Goal: Transaction & Acquisition: Purchase product/service

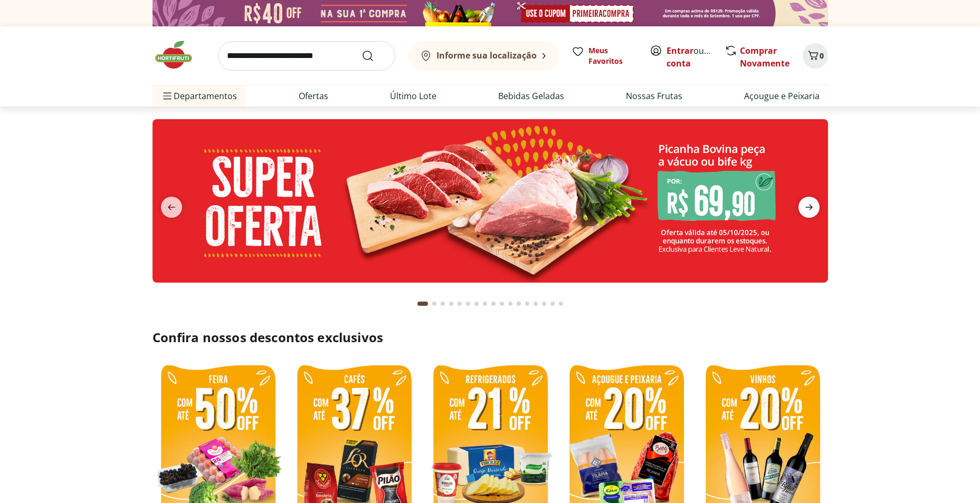
click at [807, 204] on icon "next" at bounding box center [809, 207] width 13 height 13
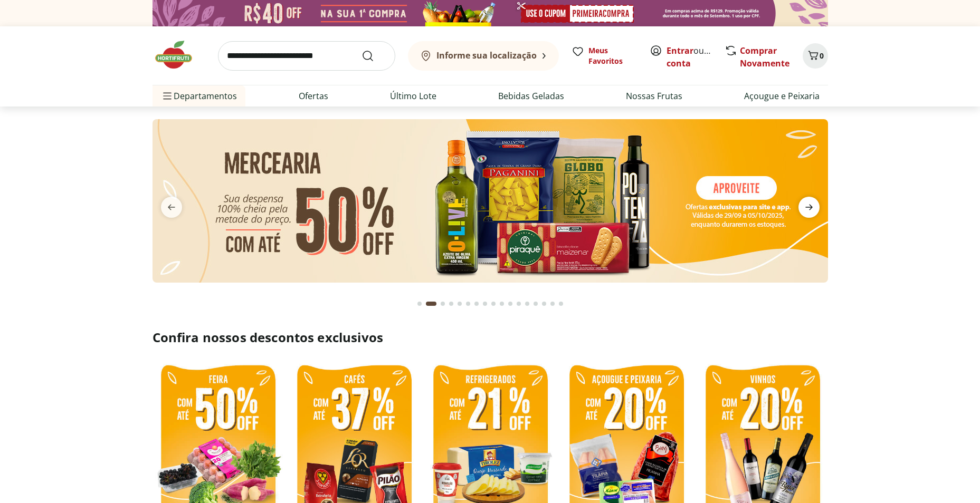
click at [808, 204] on icon "next" at bounding box center [809, 207] width 13 height 13
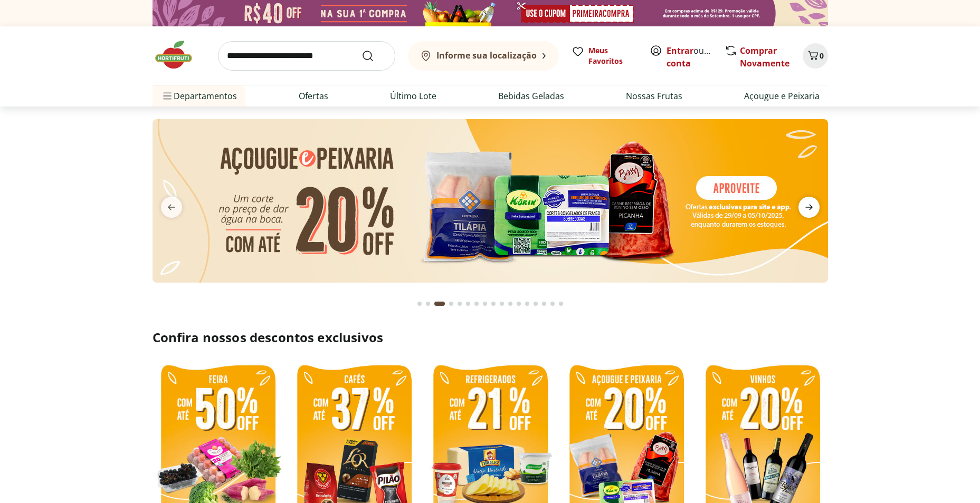
click at [809, 204] on icon "next" at bounding box center [809, 207] width 13 height 13
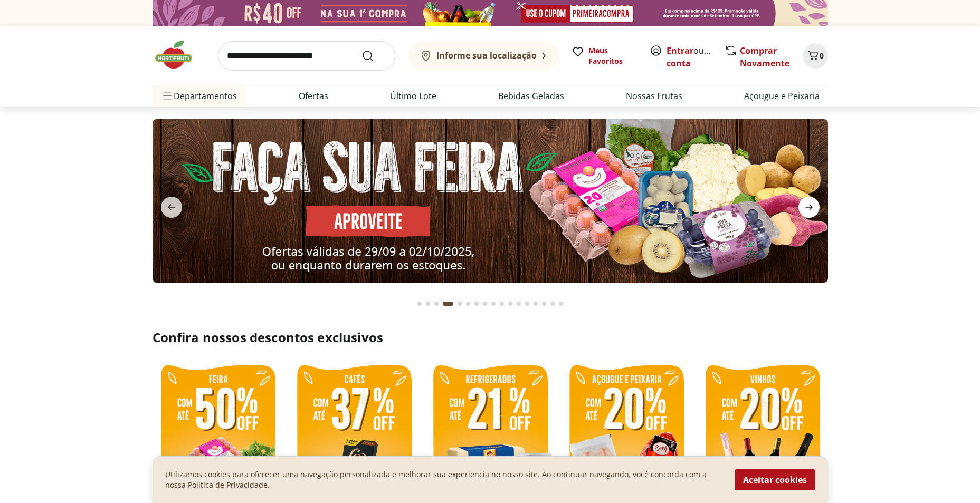
click at [810, 205] on icon "next" at bounding box center [808, 208] width 7 height 6
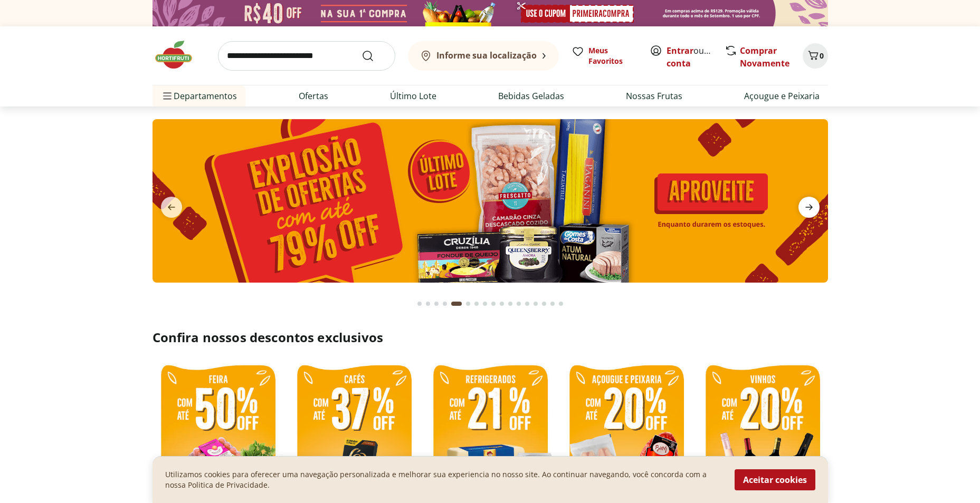
click at [812, 206] on icon "next" at bounding box center [809, 207] width 13 height 13
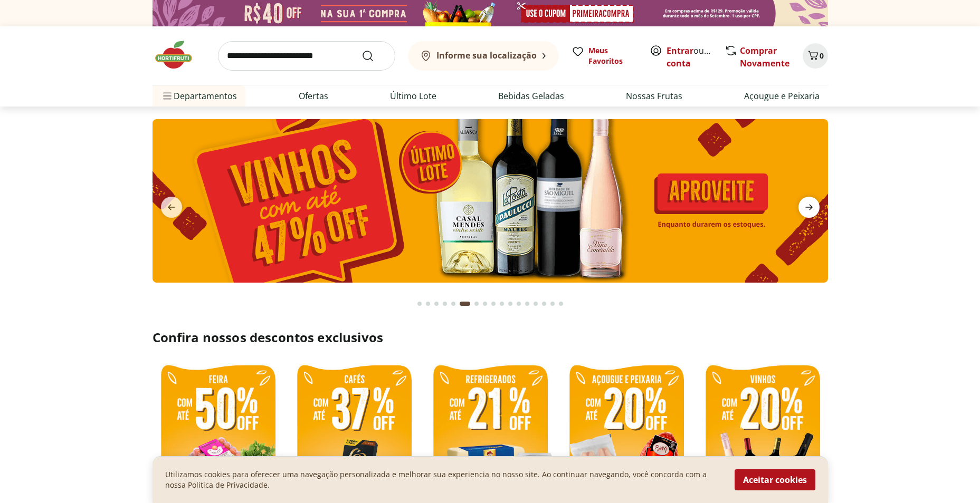
click at [812, 206] on icon "next" at bounding box center [809, 207] width 13 height 13
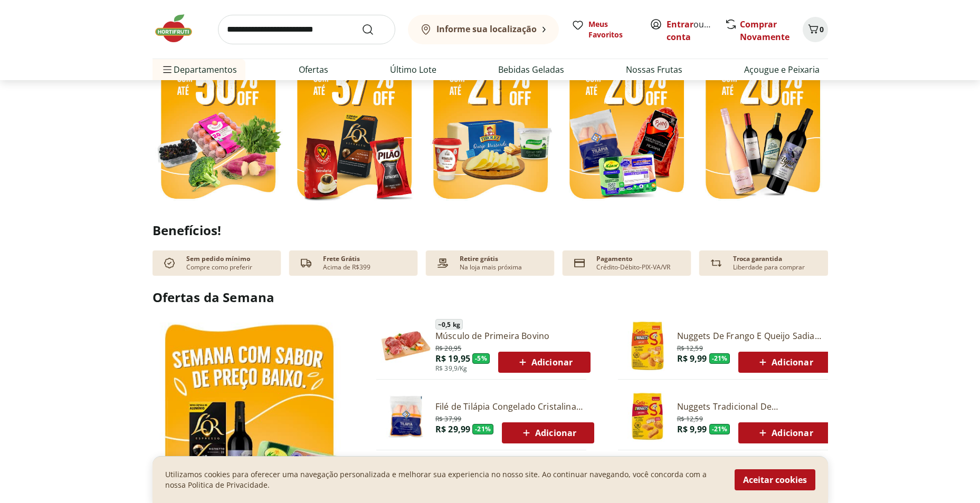
scroll to position [369, 0]
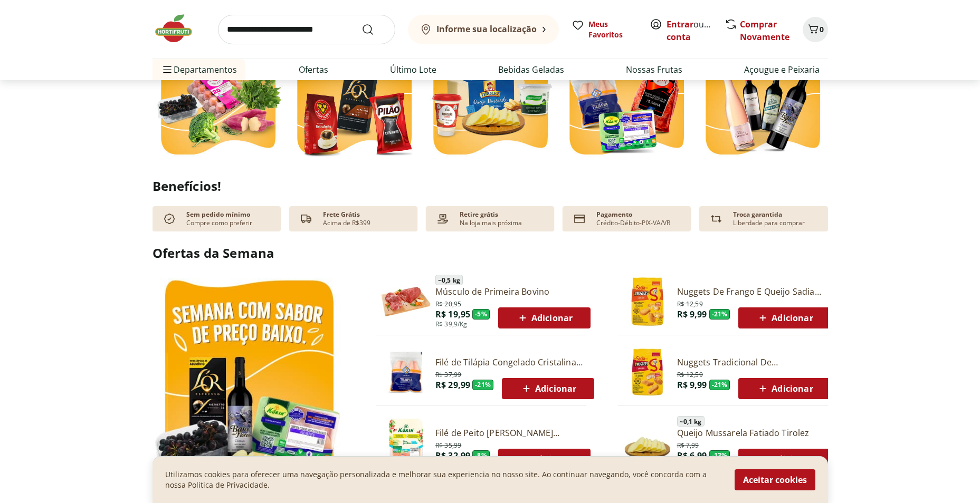
click at [537, 319] on span "Adicionar" at bounding box center [544, 318] width 56 height 13
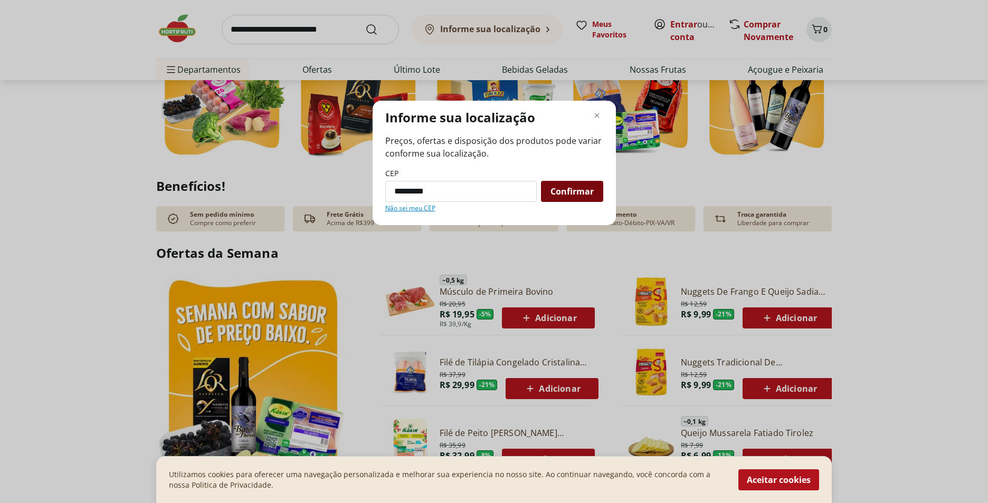
type input "*********"
click at [575, 189] on span "Confirmar" at bounding box center [571, 191] width 43 height 8
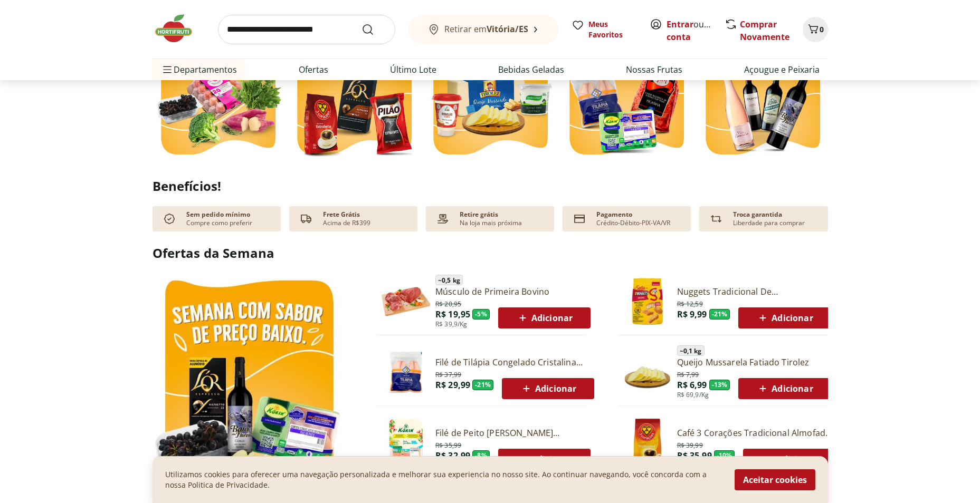
click at [548, 389] on span "Adicionar" at bounding box center [548, 389] width 56 height 13
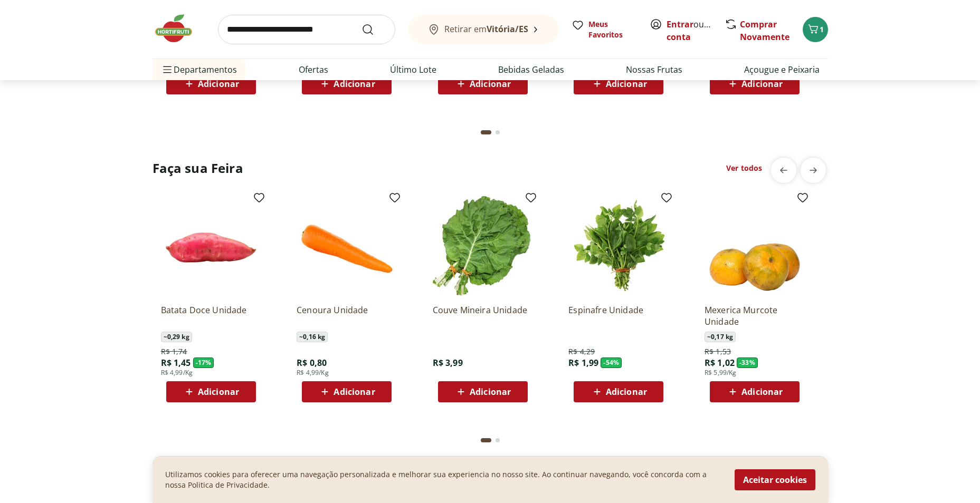
scroll to position [950, 0]
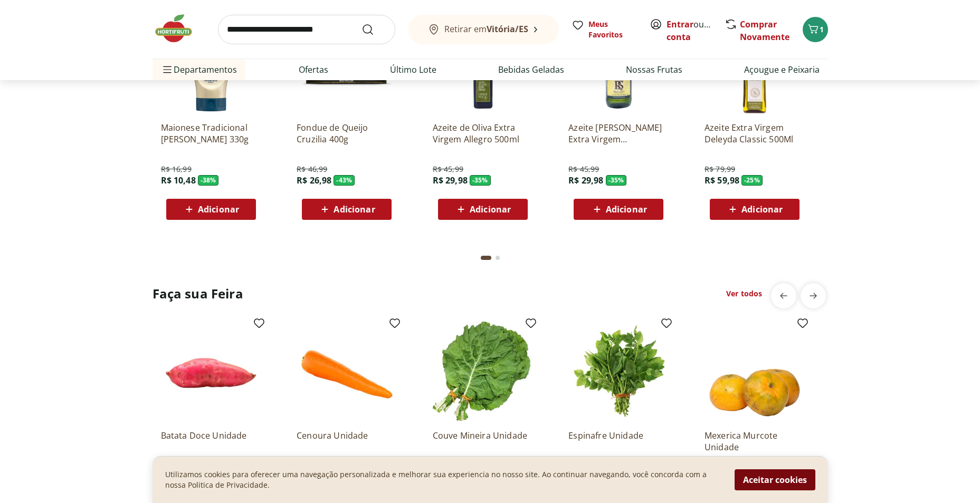
click at [773, 479] on button "Aceitar cookies" at bounding box center [775, 480] width 81 height 21
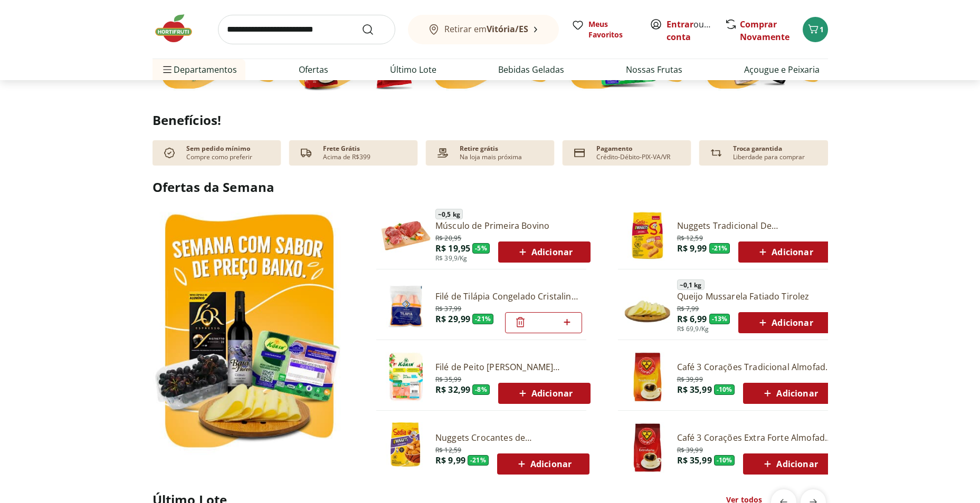
scroll to position [264, 0]
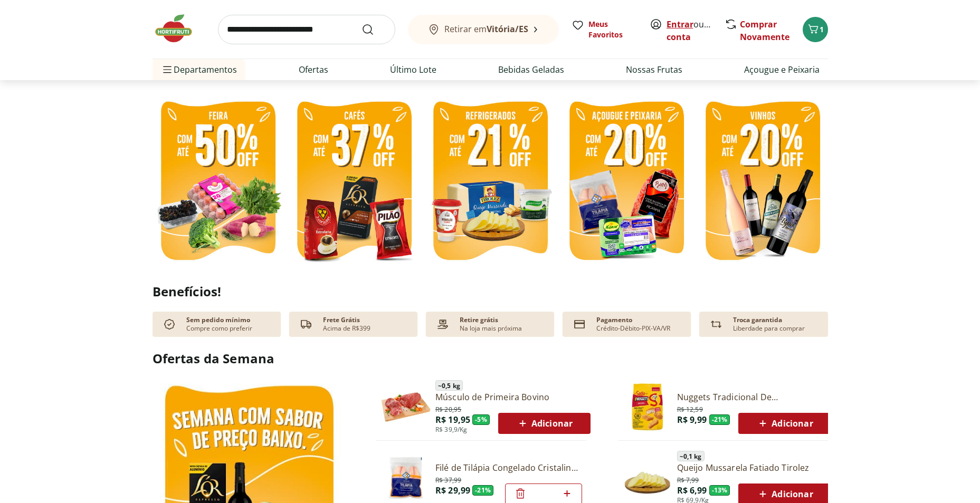
click at [679, 24] on link "Entrar" at bounding box center [679, 24] width 27 height 12
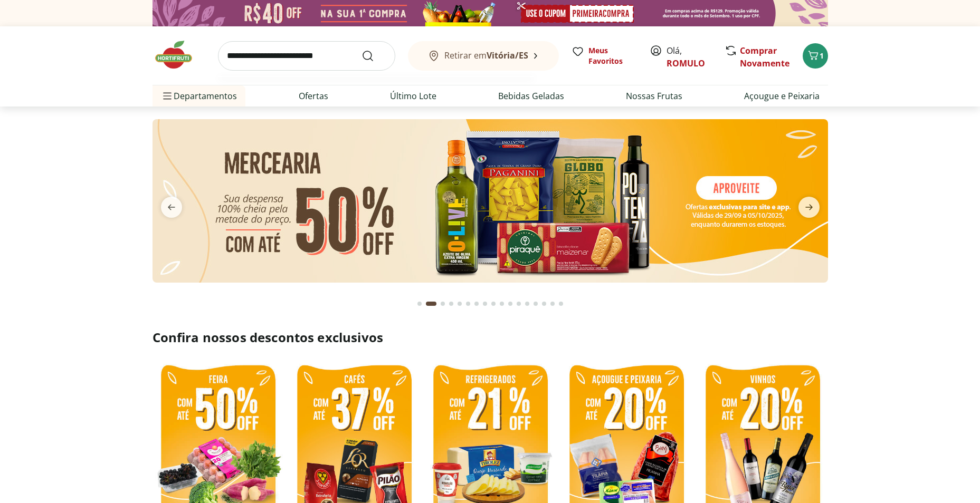
click at [259, 58] on input "search" at bounding box center [306, 56] width 177 height 30
type input "****"
click at [361, 50] on button "Submit Search" at bounding box center [373, 56] width 25 height 13
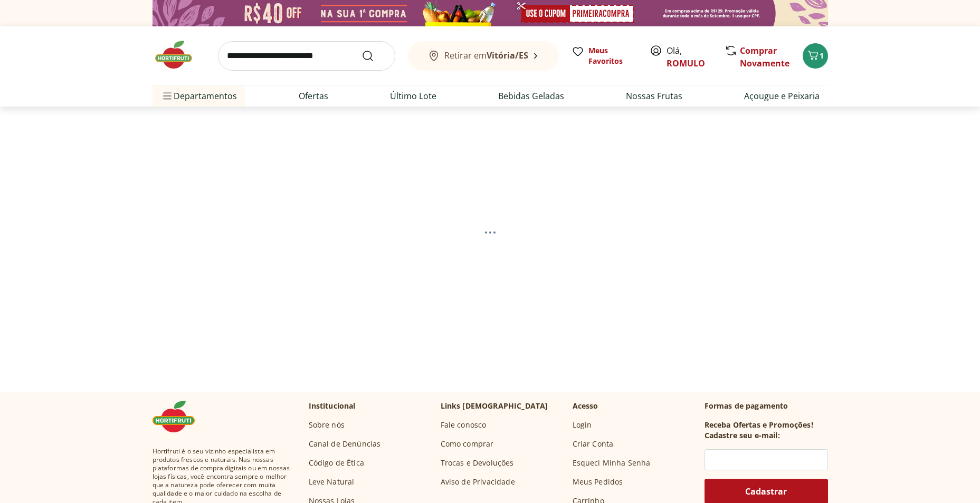
select select "**********"
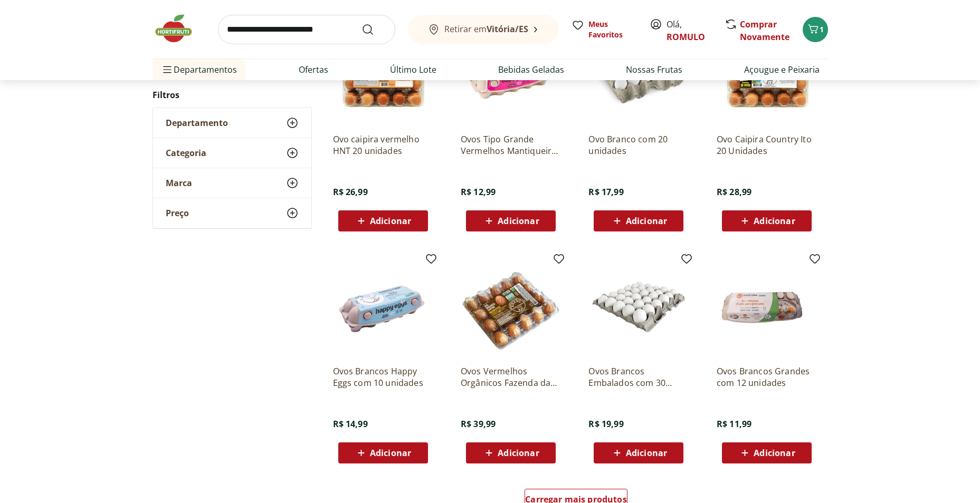
scroll to position [528, 0]
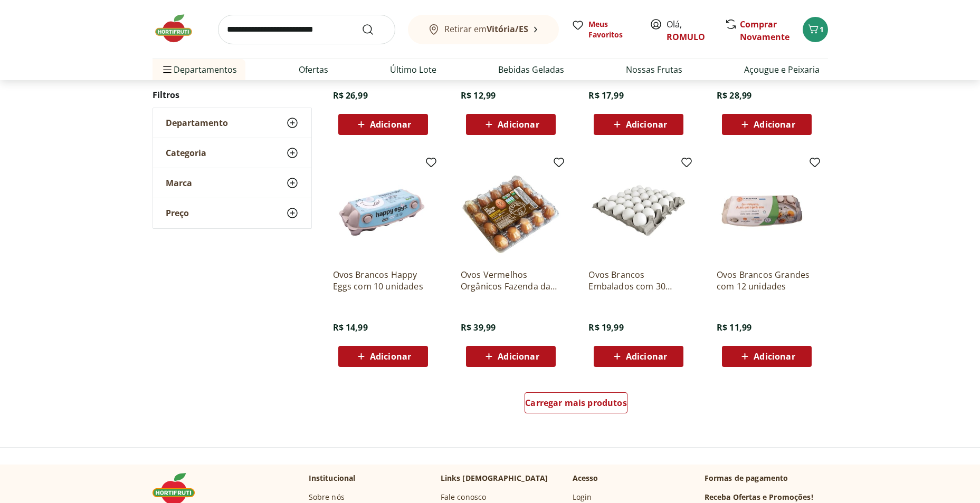
click at [621, 355] on icon at bounding box center [617, 356] width 13 height 13
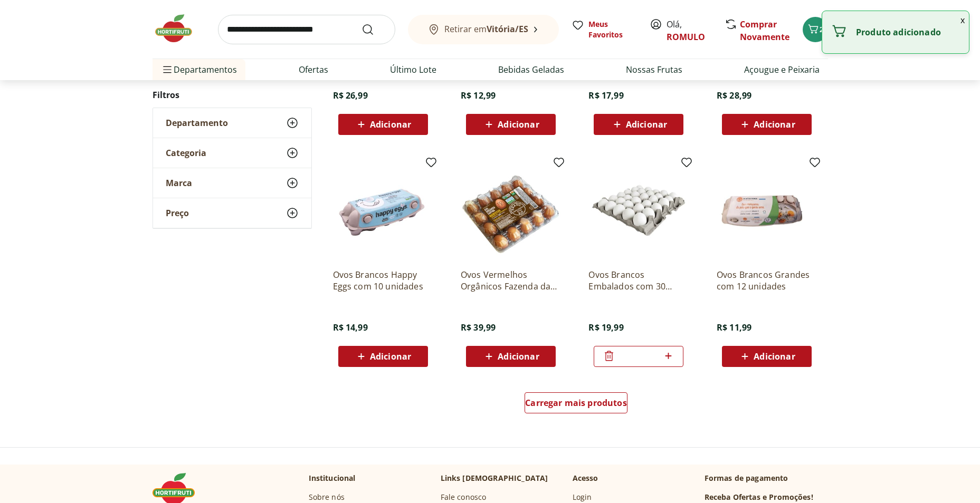
click at [671, 357] on icon at bounding box center [668, 356] width 13 height 13
type input "*"
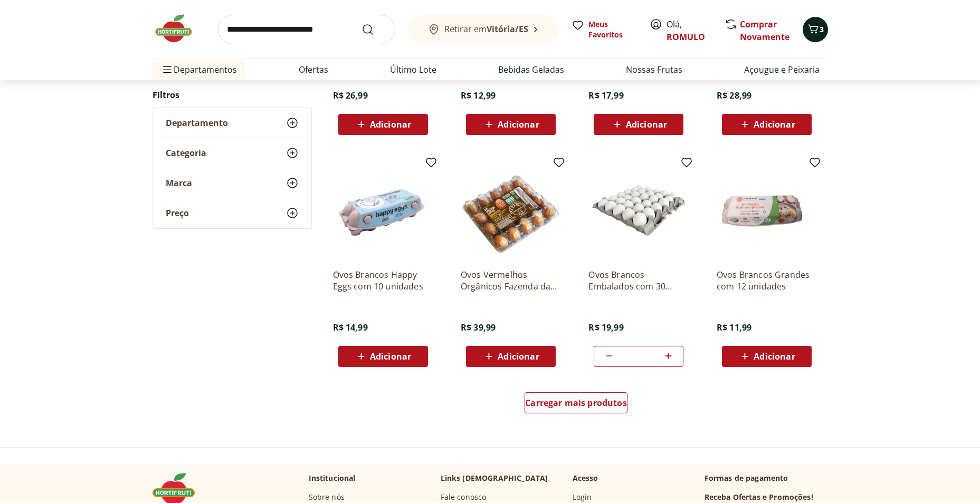
click at [823, 30] on span "3" at bounding box center [822, 29] width 4 height 10
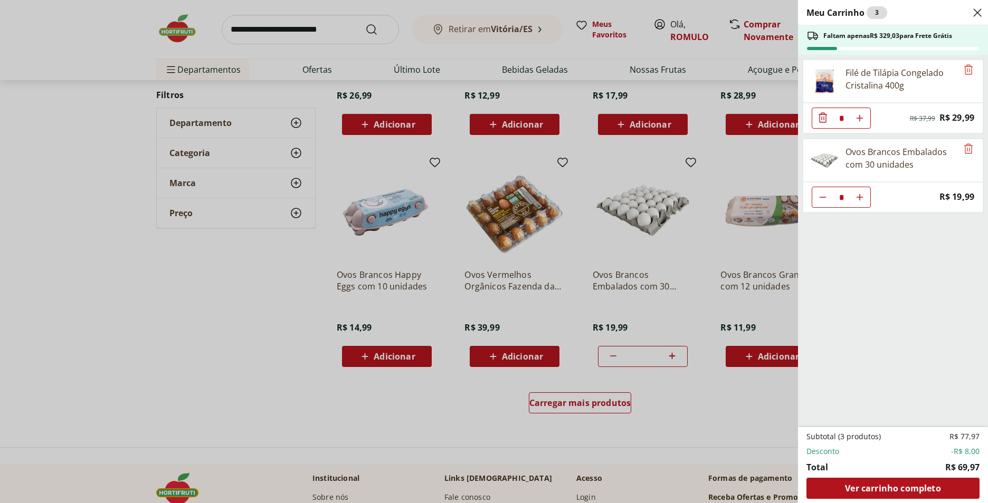
click at [247, 27] on div "Meu Carrinho 3 Faltam apenas R$ 329,03 para Frete Grátis Filé de Tilápia Congel…" at bounding box center [494, 251] width 988 height 503
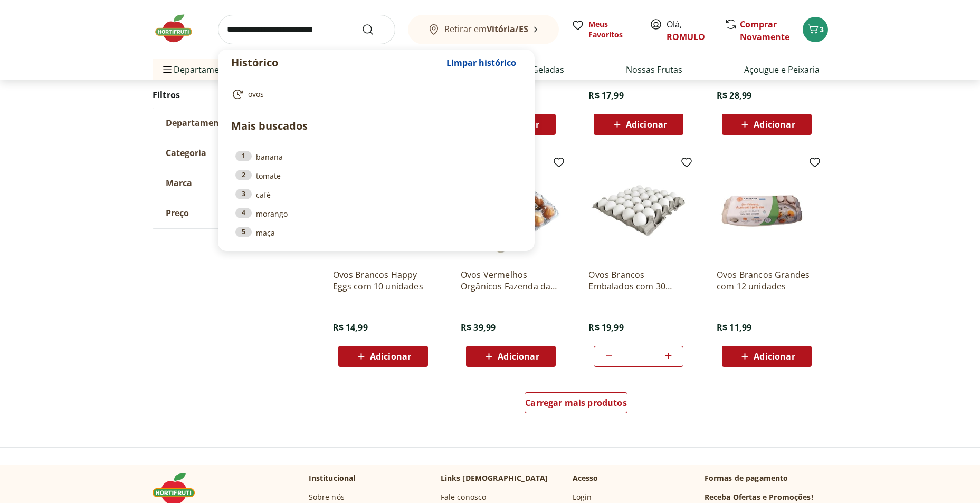
click at [241, 30] on input "search" at bounding box center [306, 30] width 177 height 30
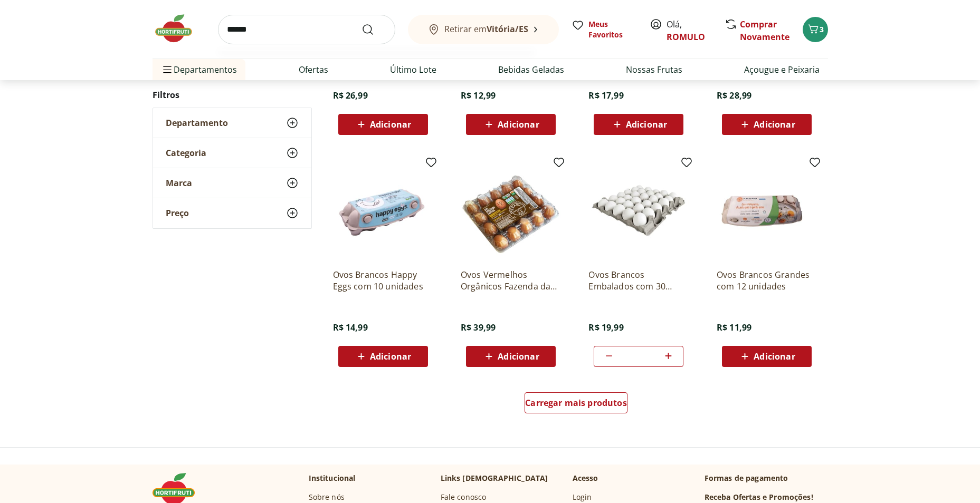
type input "******"
click at [361, 23] on button "Submit Search" at bounding box center [373, 29] width 25 height 13
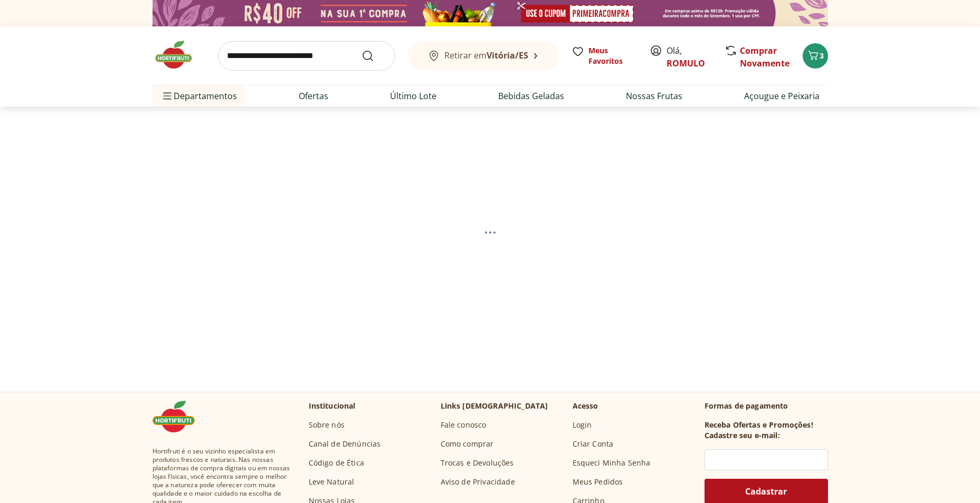
select select "**********"
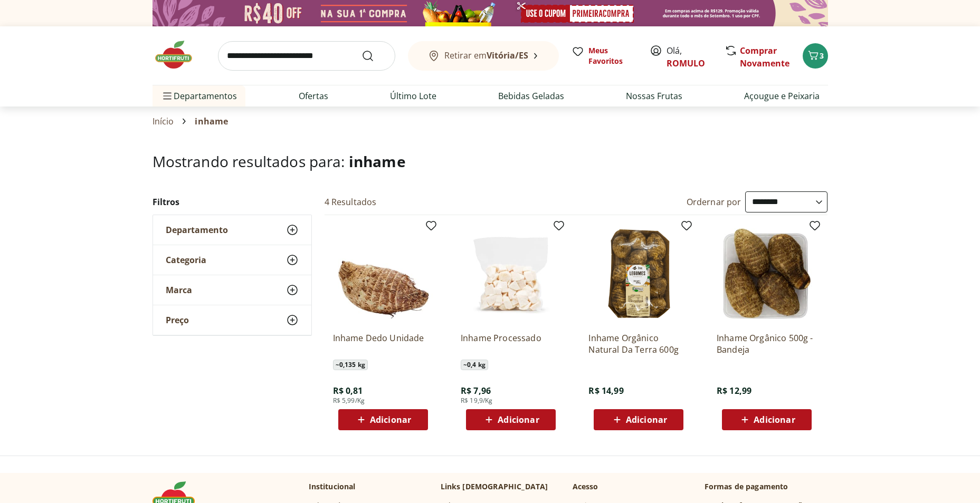
click at [360, 420] on icon at bounding box center [361, 420] width 6 height 6
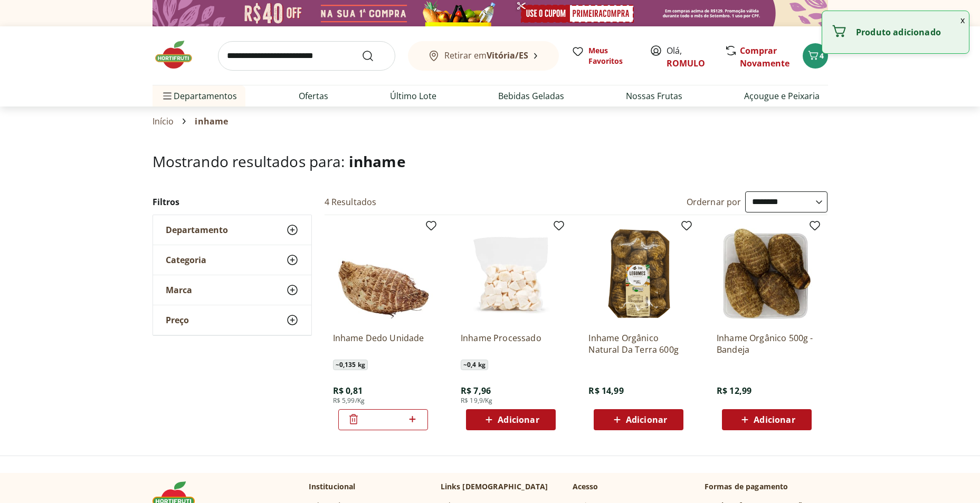
click at [412, 420] on icon at bounding box center [412, 419] width 13 height 13
click at [412, 420] on icon at bounding box center [413, 419] width 6 height 6
click at [414, 418] on icon at bounding box center [412, 419] width 13 height 13
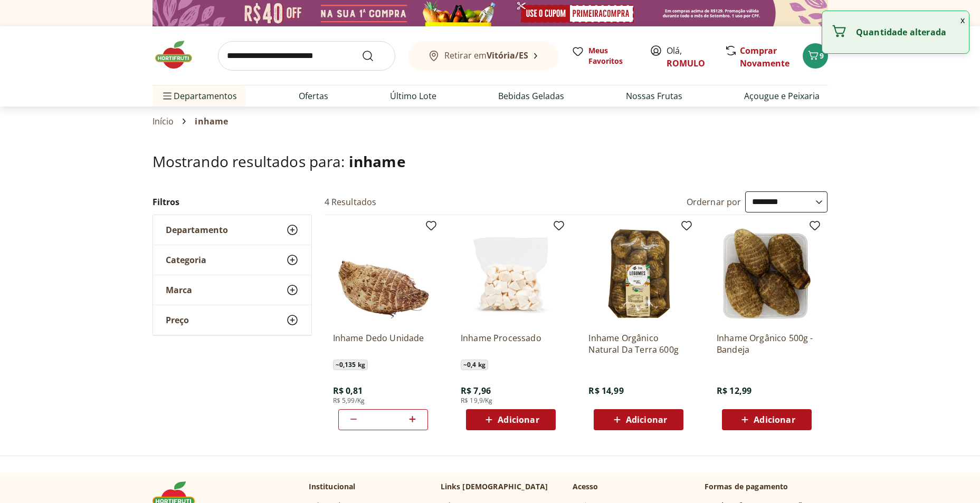
click at [414, 418] on icon at bounding box center [412, 419] width 13 height 13
type input "*"
click at [260, 56] on input "search" at bounding box center [306, 56] width 177 height 30
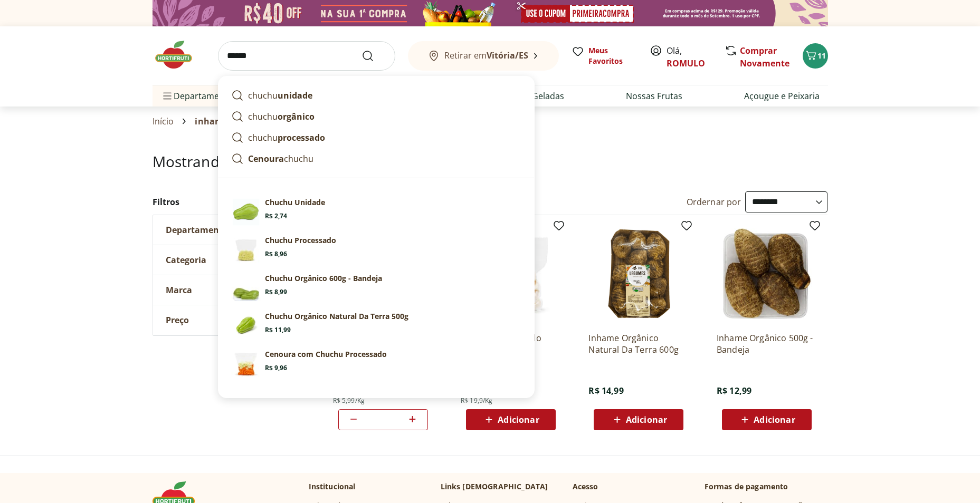
type input "******"
click at [361, 50] on button "Submit Search" at bounding box center [373, 56] width 25 height 13
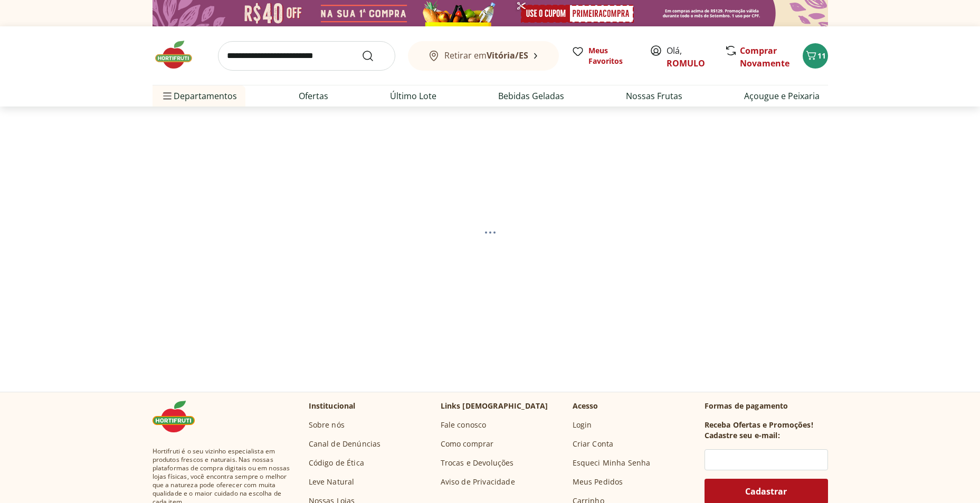
select select "**********"
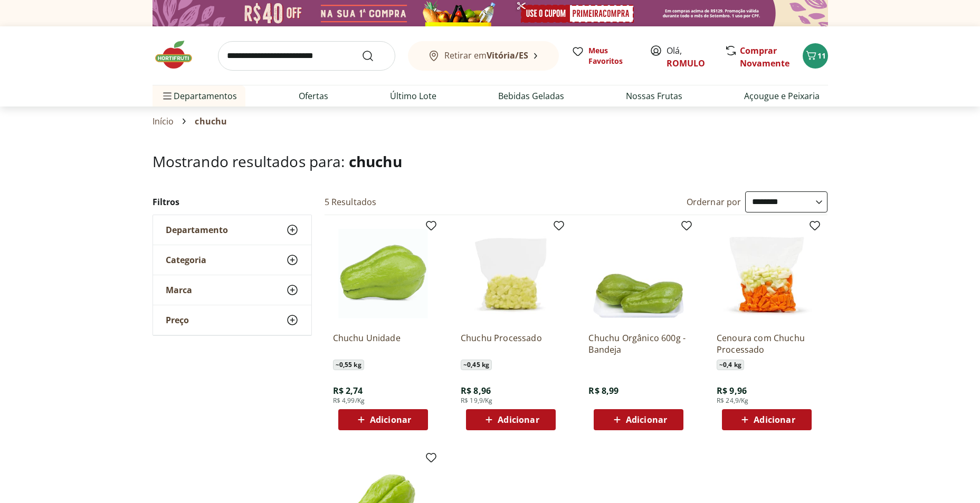
click at [360, 418] on icon at bounding box center [361, 420] width 13 height 13
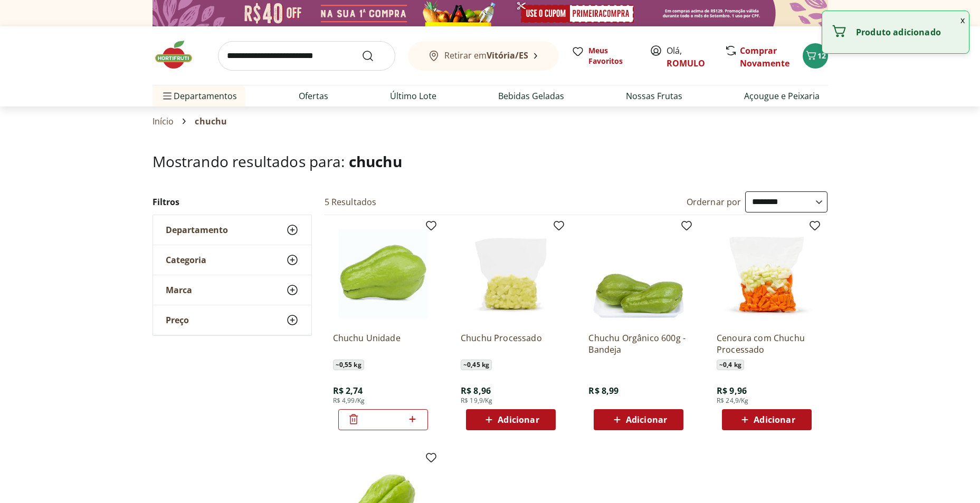
click at [411, 420] on icon at bounding box center [412, 419] width 13 height 13
type input "*"
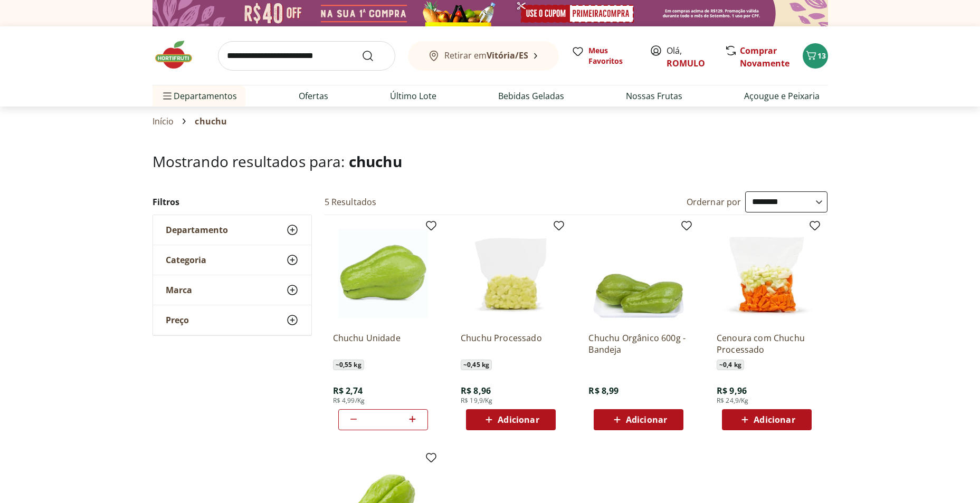
click at [251, 60] on input "search" at bounding box center [306, 56] width 177 height 30
type input "**********"
click at [361, 50] on button "Submit Search" at bounding box center [373, 56] width 25 height 13
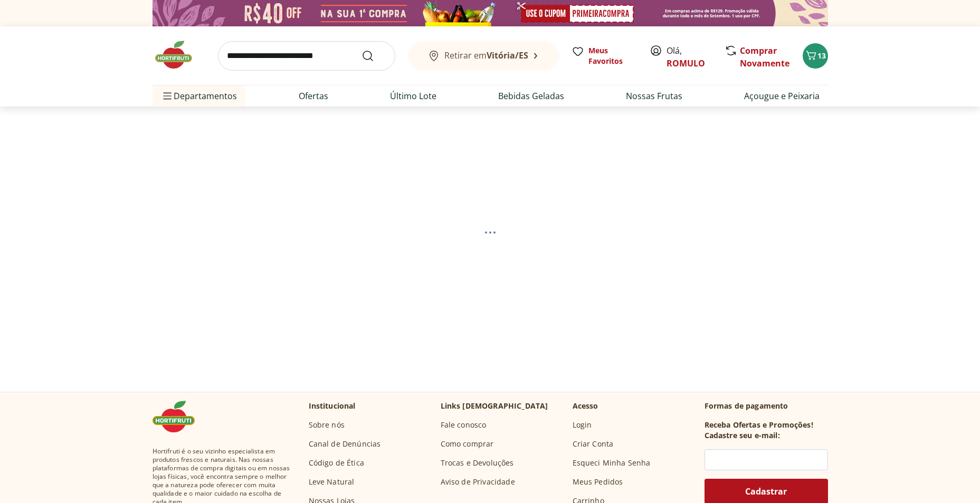
select select "**********"
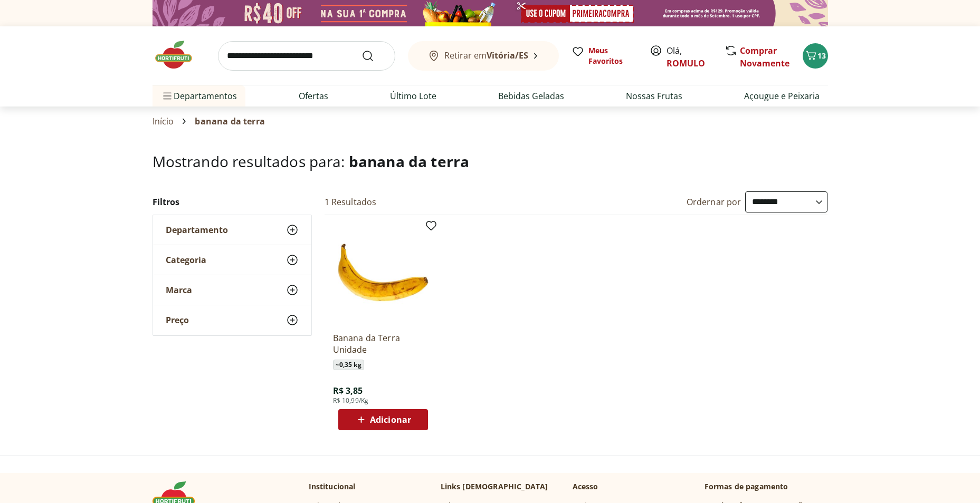
click at [359, 421] on icon at bounding box center [361, 420] width 13 height 13
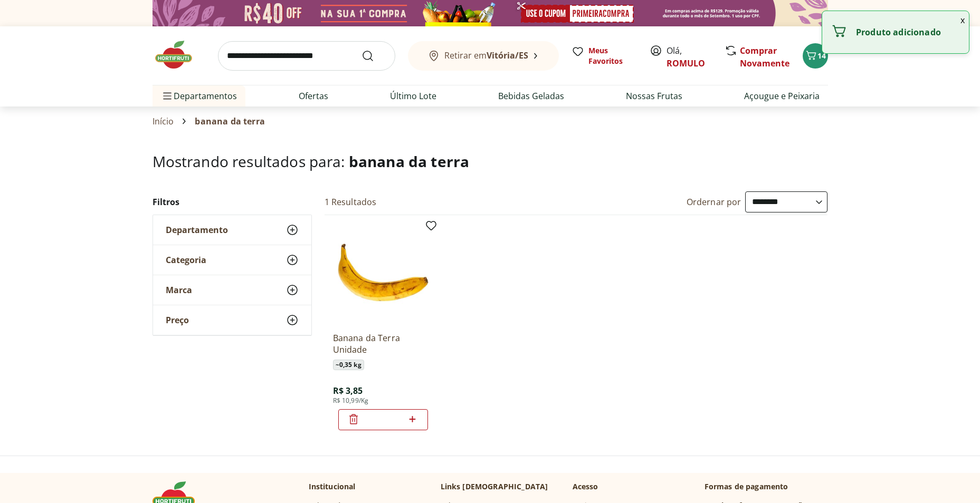
click at [360, 421] on input "*" at bounding box center [383, 420] width 46 height 12
click at [414, 420] on icon at bounding box center [413, 419] width 6 height 6
click at [414, 418] on icon at bounding box center [412, 419] width 13 height 13
click at [415, 418] on icon at bounding box center [412, 419] width 13 height 13
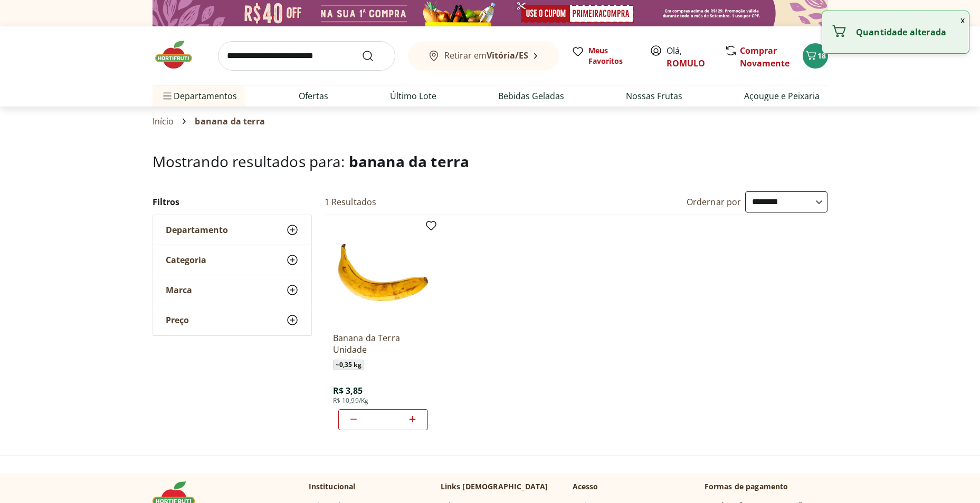
click at [415, 418] on icon at bounding box center [412, 419] width 13 height 13
click at [415, 417] on icon at bounding box center [412, 419] width 13 height 13
type input "*"
click at [232, 62] on input "search" at bounding box center [306, 56] width 177 height 30
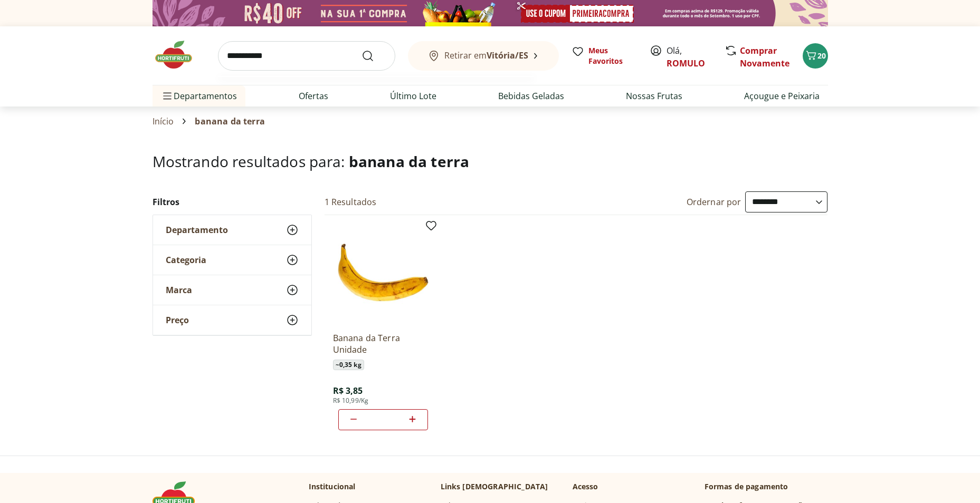
type input "**********"
click at [361, 50] on button "Submit Search" at bounding box center [373, 56] width 25 height 13
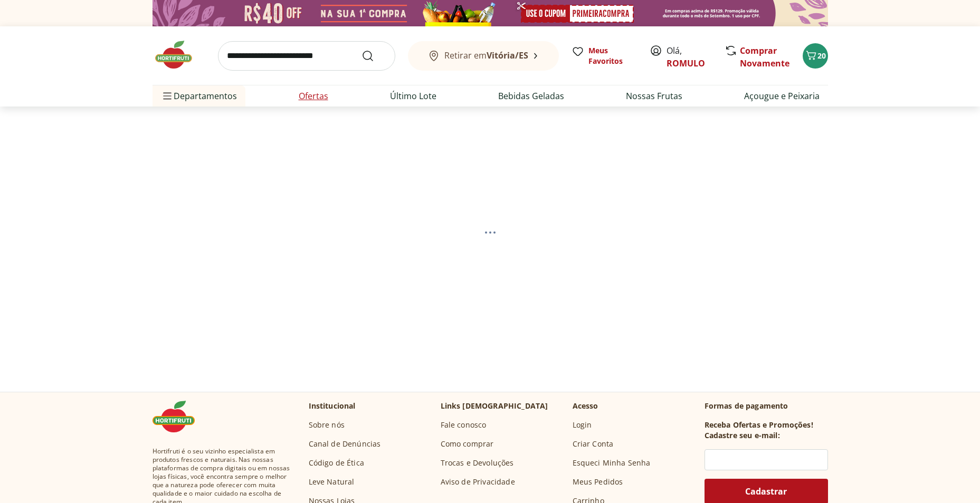
select select "**********"
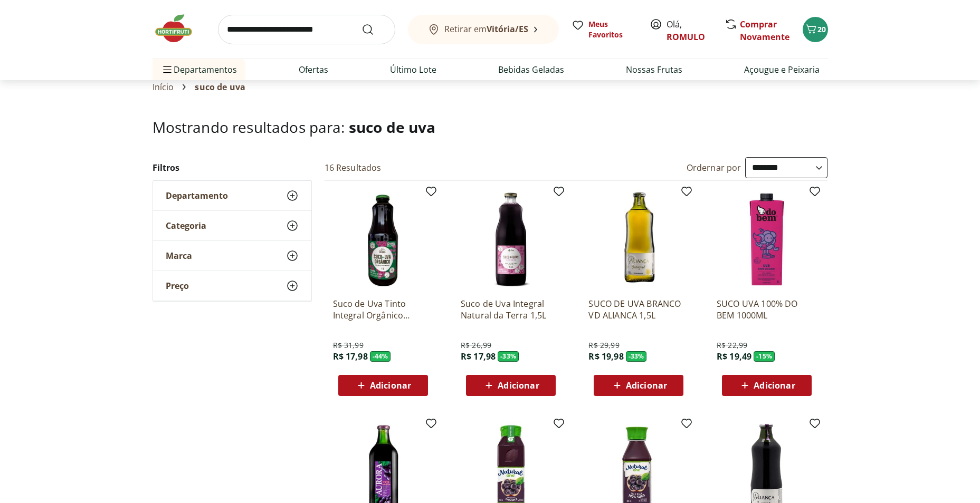
scroll to position [53, 0]
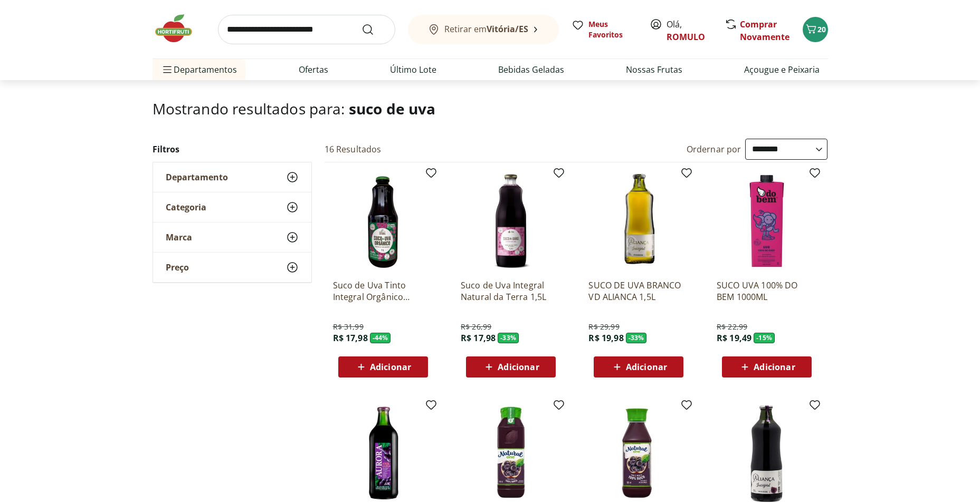
click at [515, 364] on span "Adicionar" at bounding box center [518, 367] width 41 height 8
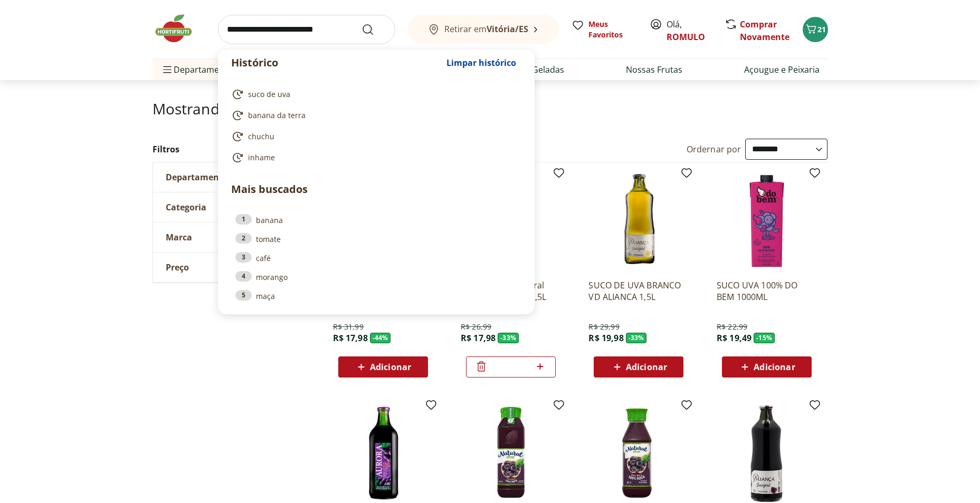
click at [230, 32] on input "search" at bounding box center [306, 30] width 177 height 30
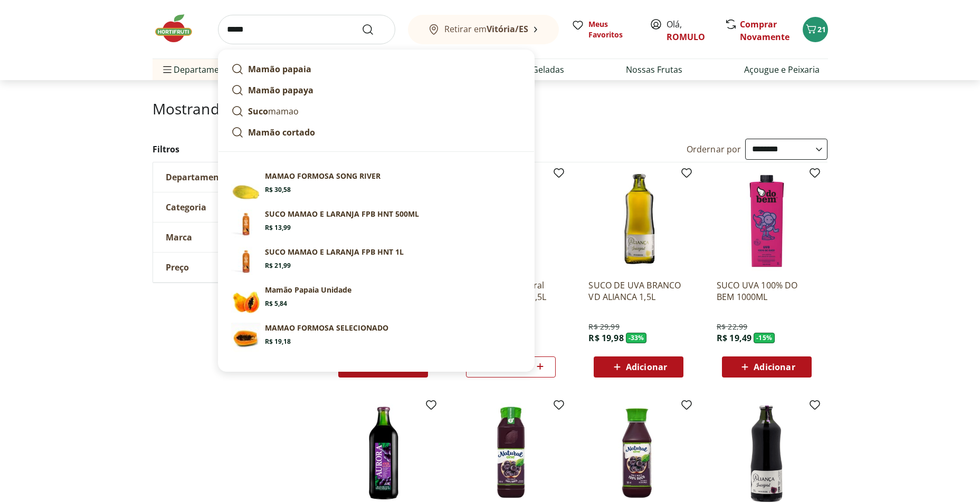
type input "*****"
click at [361, 23] on button "Submit Search" at bounding box center [373, 29] width 25 height 13
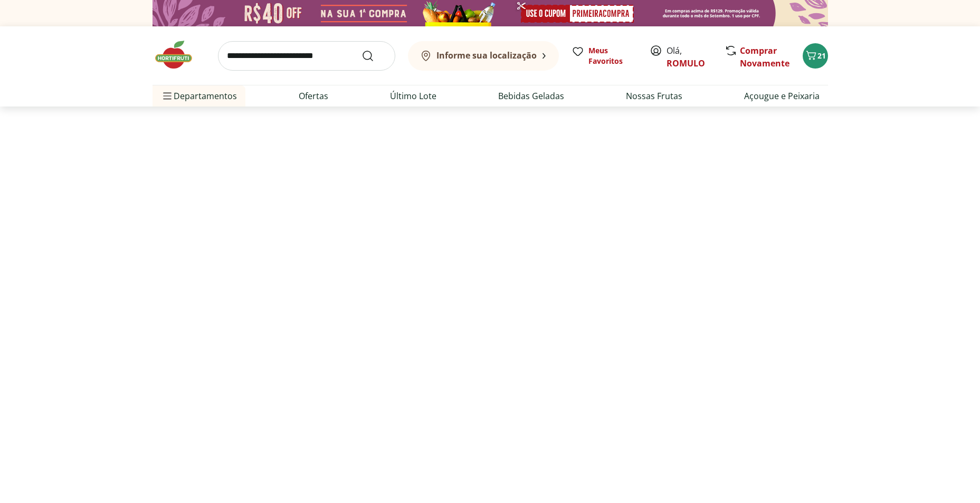
select select "**********"
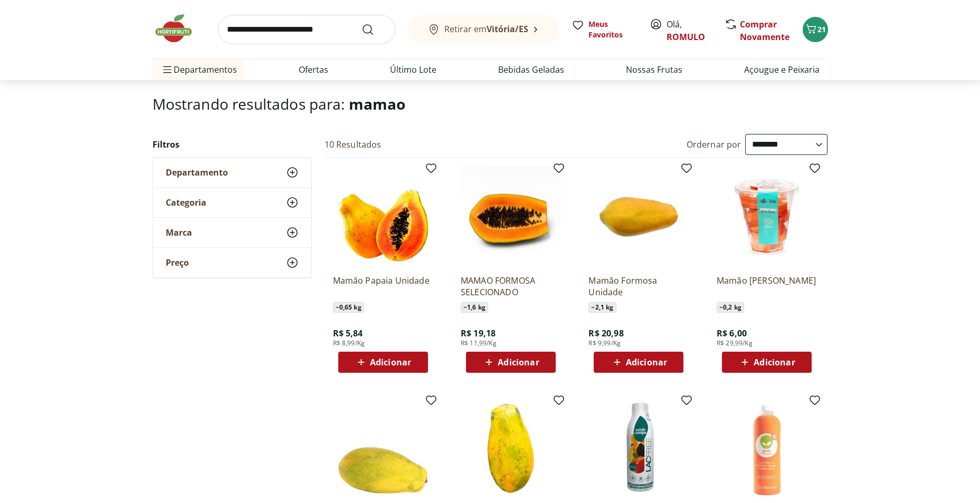
scroll to position [53, 0]
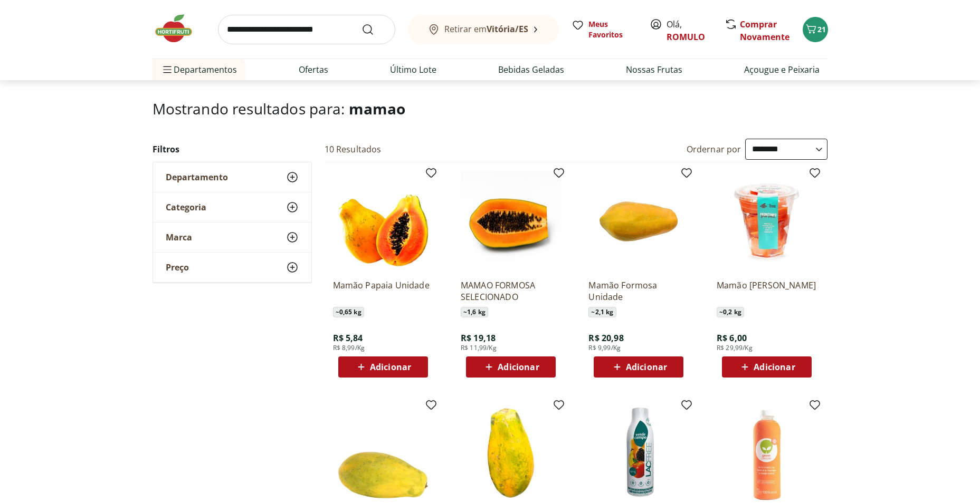
click at [636, 367] on span "Adicionar" at bounding box center [646, 367] width 41 height 8
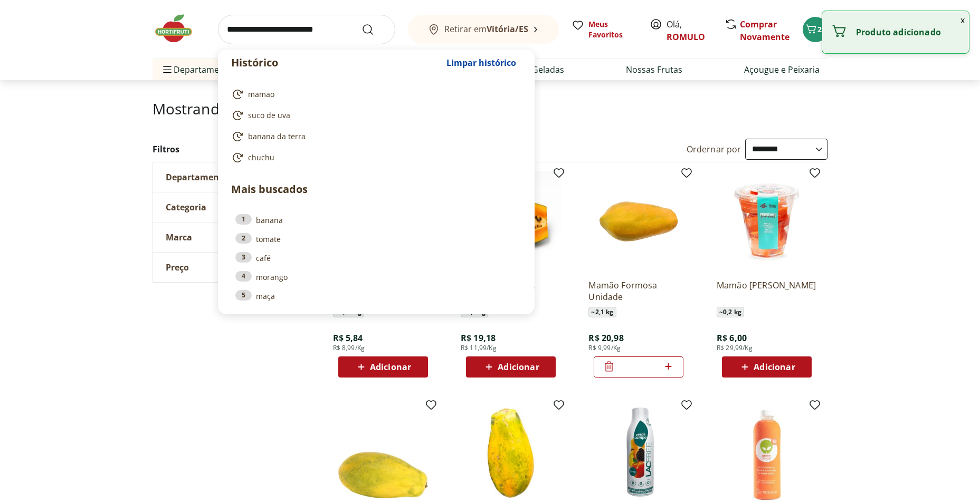
click at [237, 32] on input "search" at bounding box center [306, 30] width 177 height 30
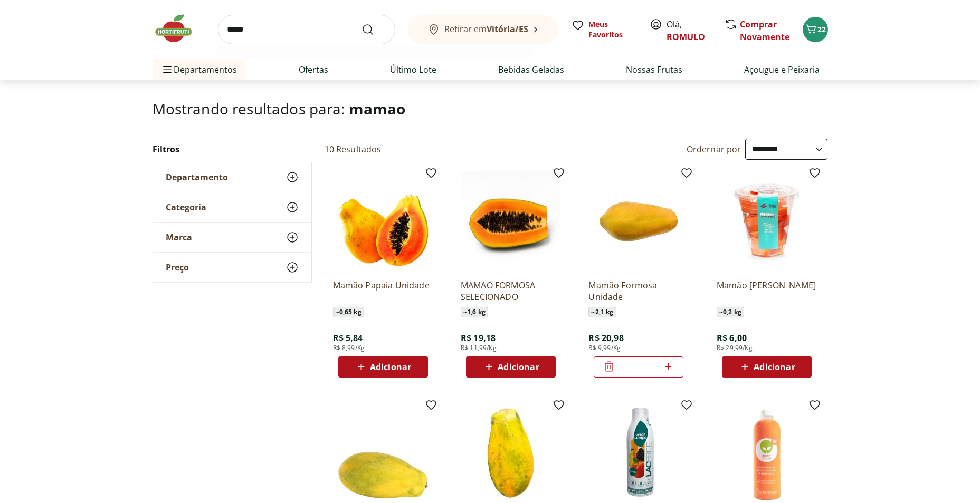
type input "*****"
click at [361, 23] on button "Submit Search" at bounding box center [373, 29] width 25 height 13
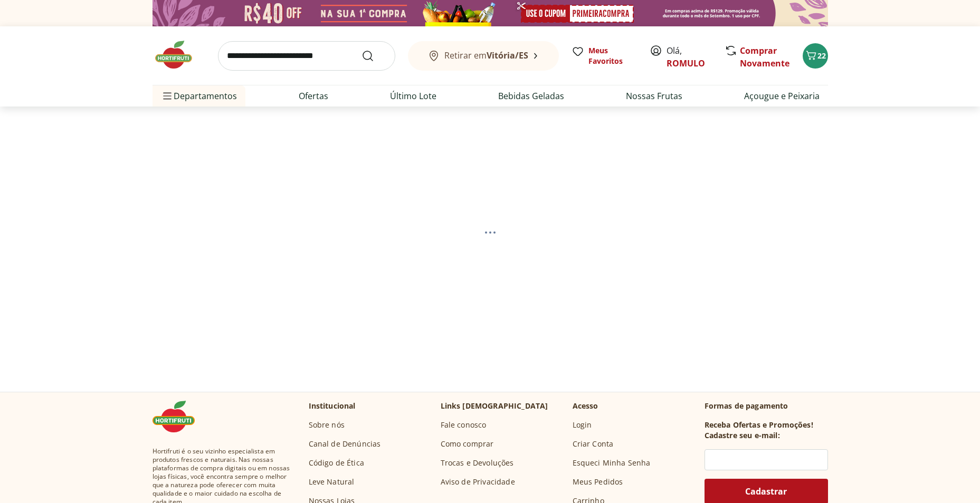
select select "**********"
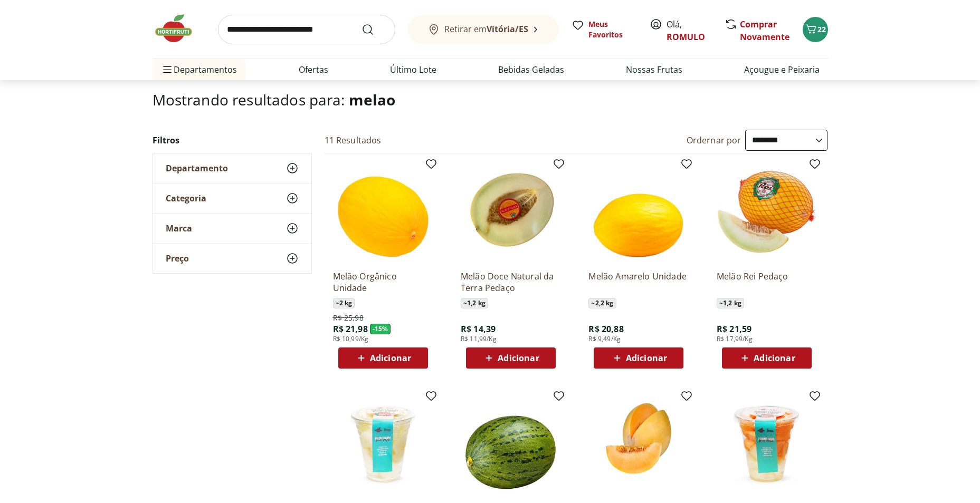
scroll to position [158, 0]
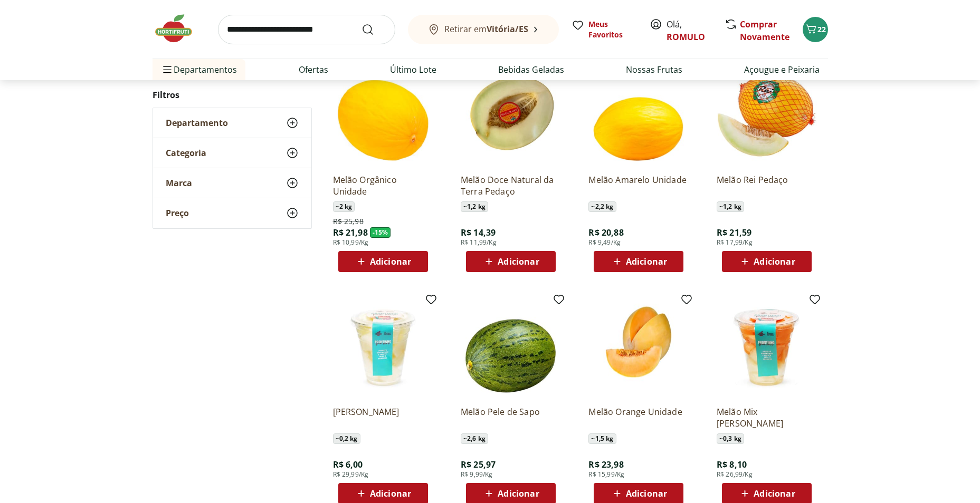
click at [627, 261] on span "Adicionar" at bounding box center [646, 262] width 41 height 8
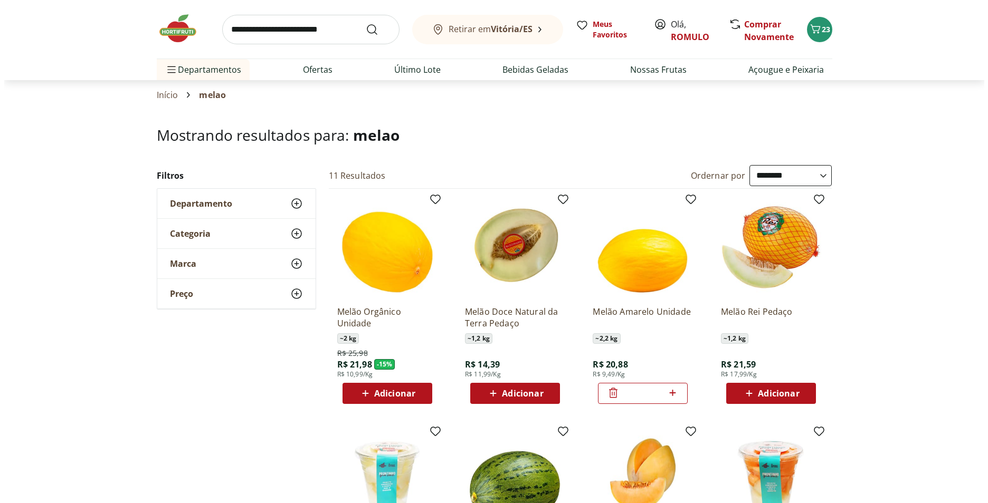
scroll to position [0, 0]
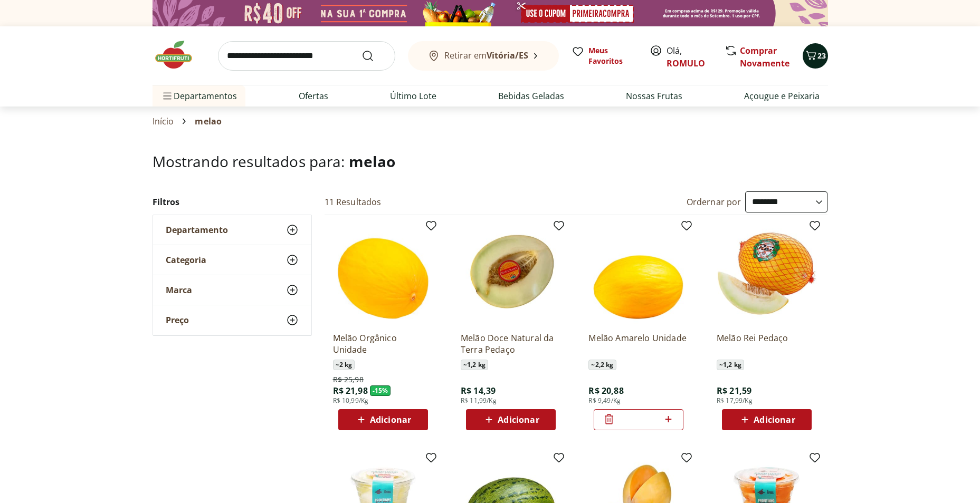
click at [824, 54] on span "23" at bounding box center [821, 56] width 8 height 10
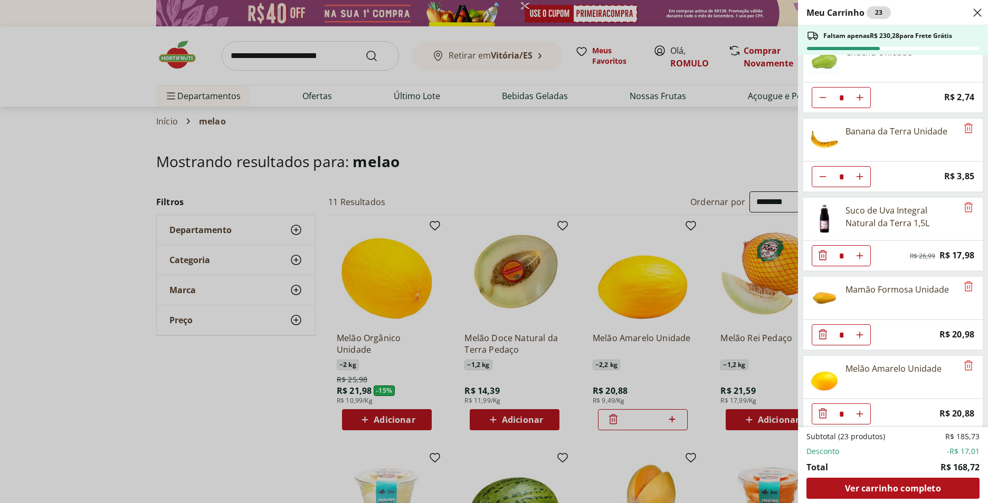
scroll to position [265, 0]
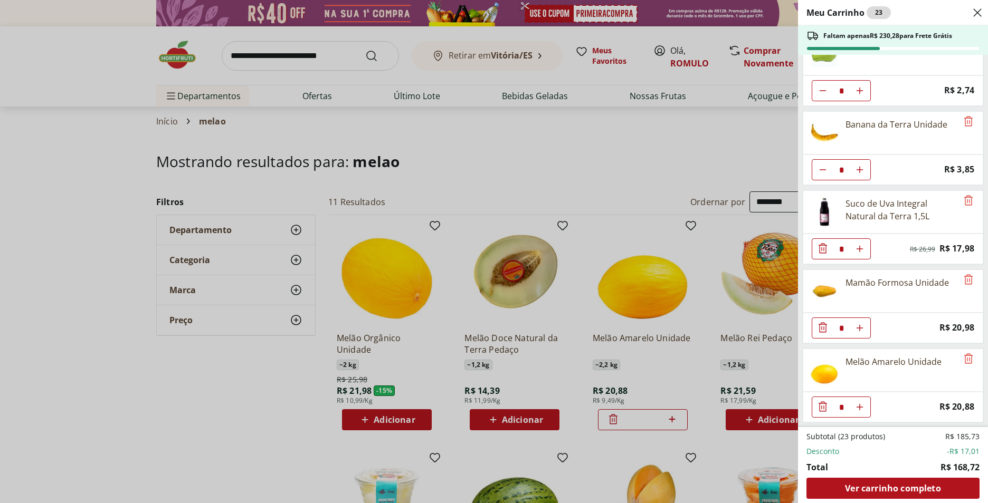
click at [208, 466] on div "Meu Carrinho 23 Faltam apenas R$ 230,28 para Frete Grátis Filé de Tilápia Conge…" at bounding box center [494, 251] width 988 height 503
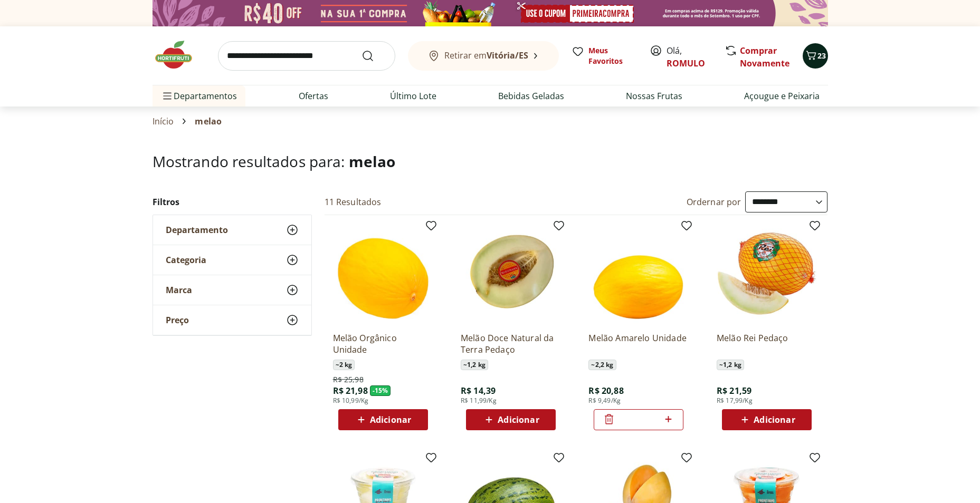
click at [813, 63] on div "23" at bounding box center [815, 55] width 8 height 17
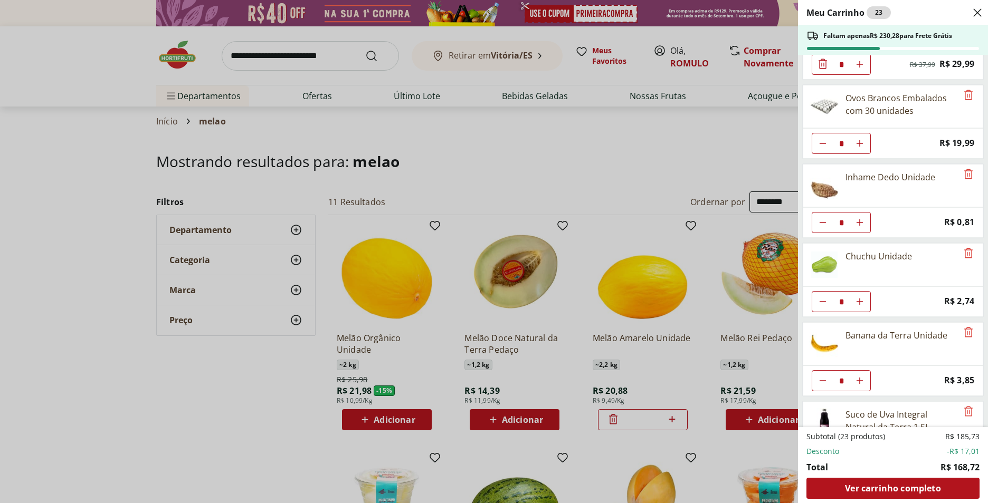
scroll to position [0, 0]
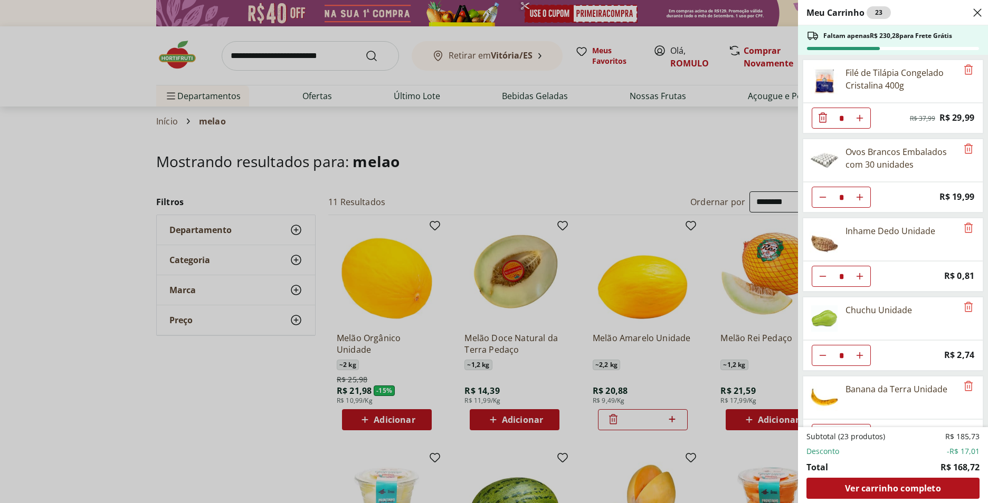
click at [571, 166] on div "Meu Carrinho 23 Faltam apenas R$ 230,28 para Frete Grátis Filé de Tilápia Conge…" at bounding box center [494, 251] width 988 height 503
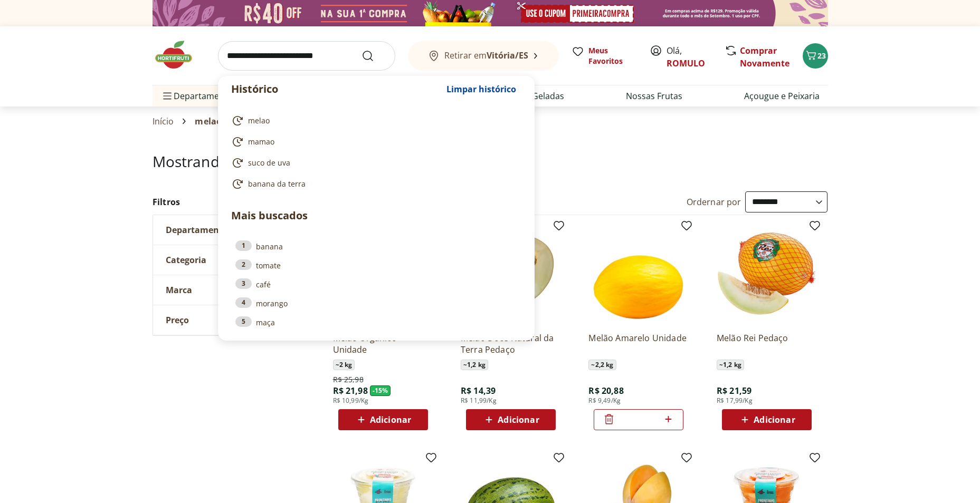
click at [244, 58] on input "search" at bounding box center [306, 56] width 177 height 30
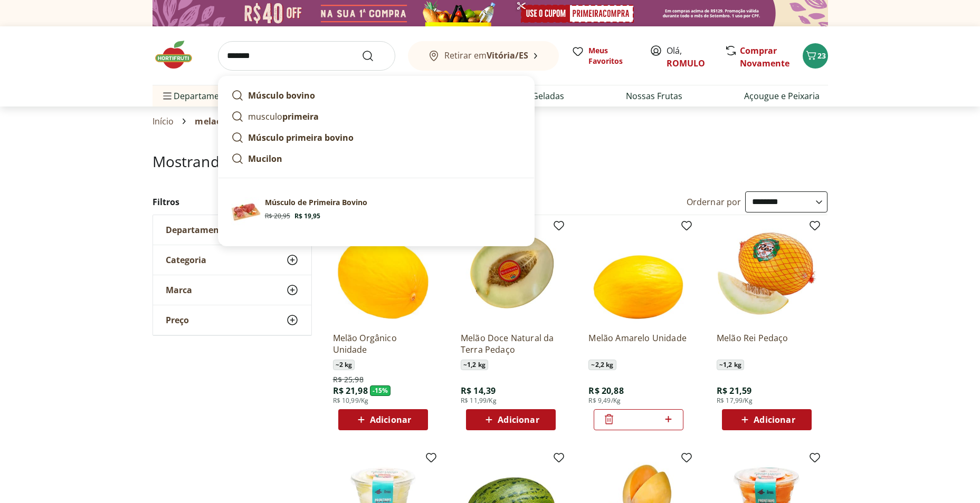
type input "*******"
click at [361, 50] on button "Submit Search" at bounding box center [373, 56] width 25 height 13
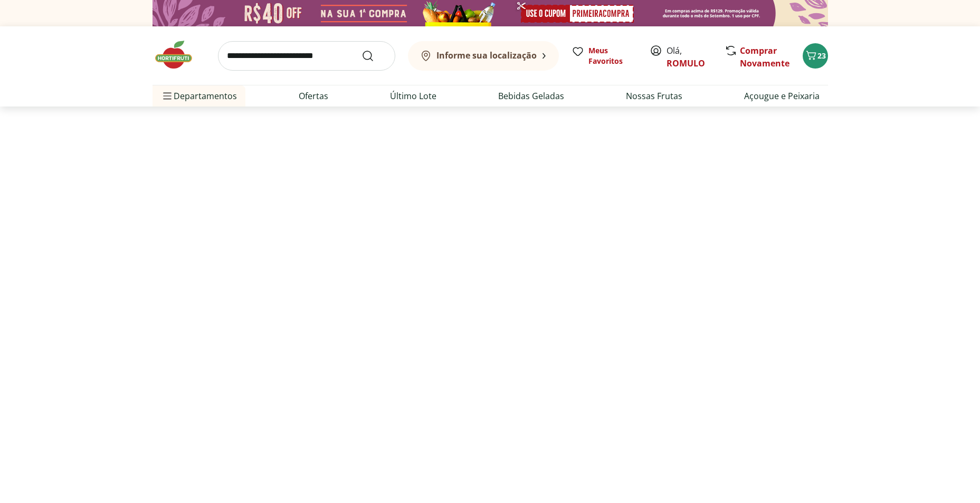
select select "**********"
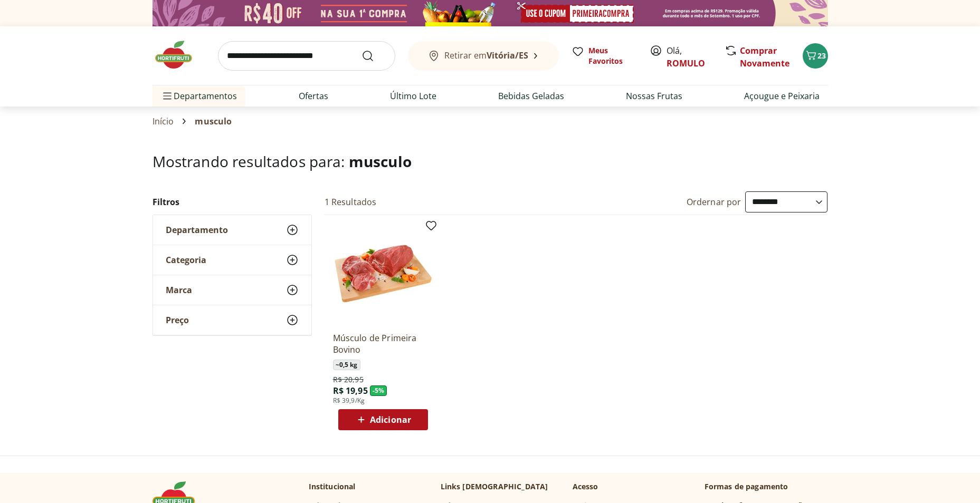
click at [360, 423] on icon at bounding box center [361, 420] width 13 height 13
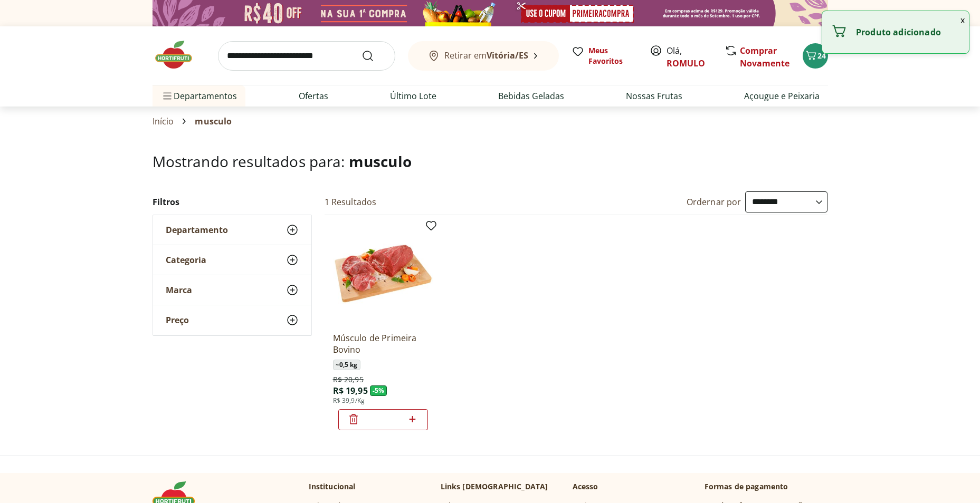
click at [411, 420] on icon at bounding box center [413, 419] width 6 height 6
click at [411, 419] on icon at bounding box center [413, 419] width 6 height 6
click at [411, 418] on icon at bounding box center [412, 419] width 13 height 13
type input "*"
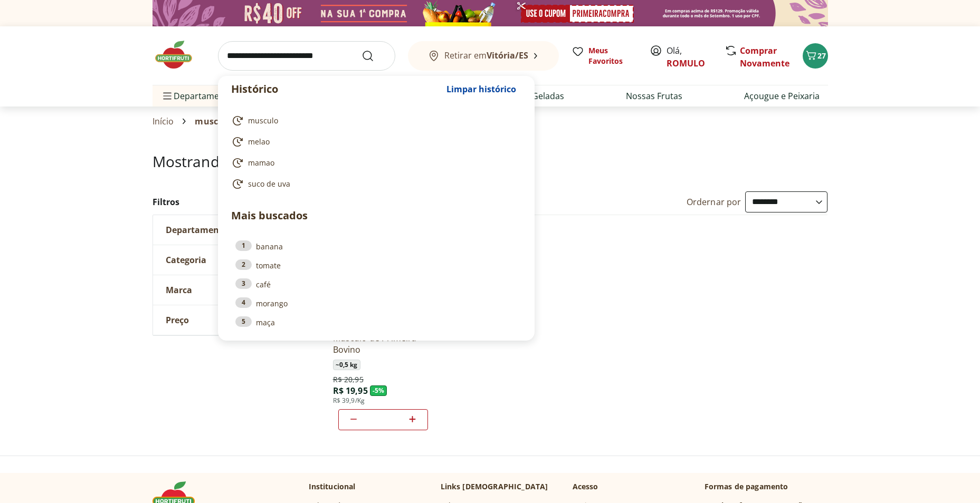
click at [245, 59] on input "search" at bounding box center [306, 56] width 177 height 30
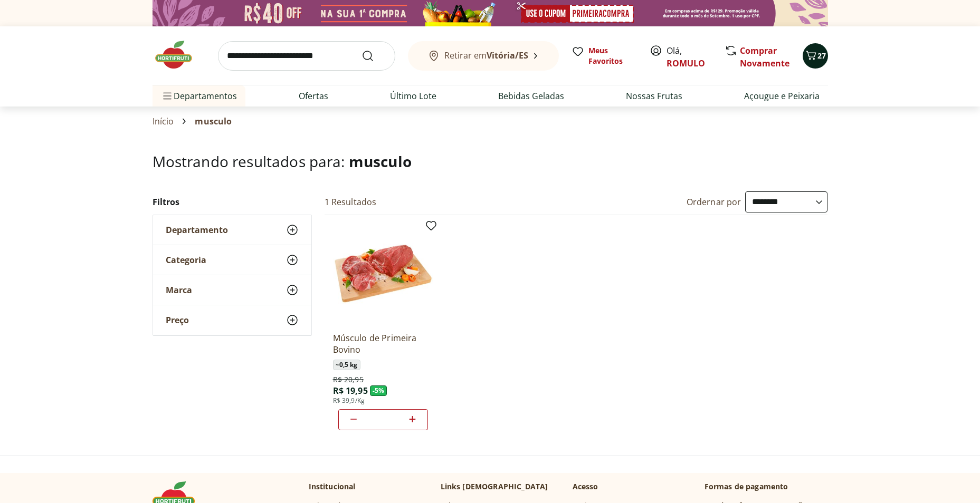
click at [816, 54] on icon "Carrinho" at bounding box center [811, 55] width 13 height 13
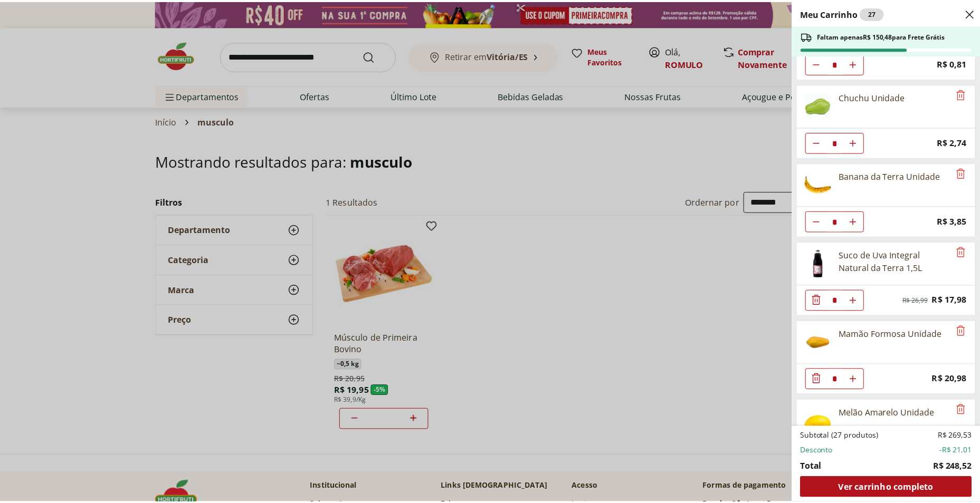
scroll to position [186, 0]
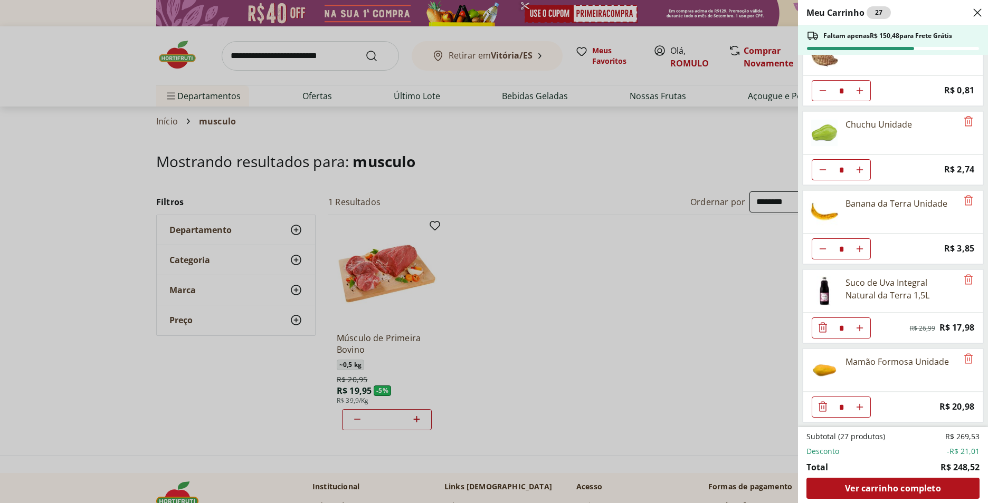
click at [237, 53] on div "Meu Carrinho 27 Faltam apenas R$ 150,48 para Frete Grátis Filé de Tilápia Conge…" at bounding box center [494, 251] width 988 height 503
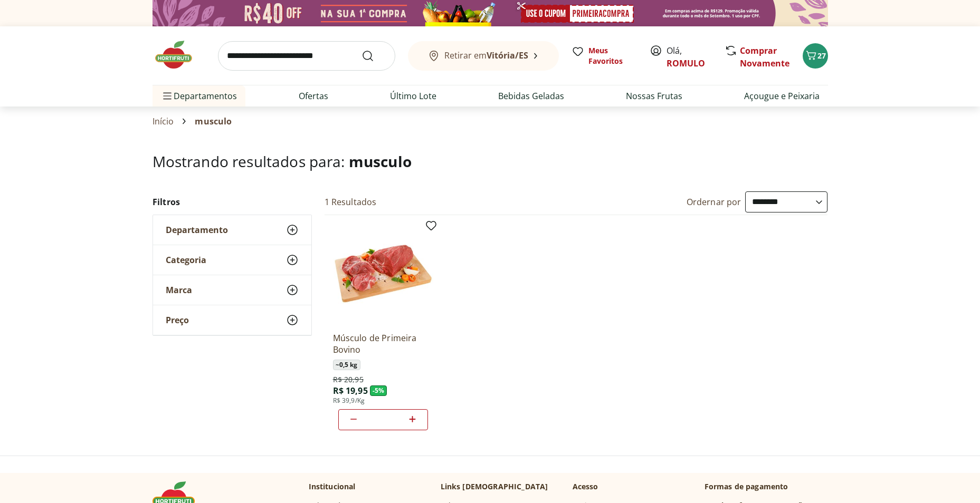
click at [239, 58] on input "search" at bounding box center [306, 56] width 177 height 30
type input "******"
click at [361, 50] on button "Submit Search" at bounding box center [373, 56] width 25 height 13
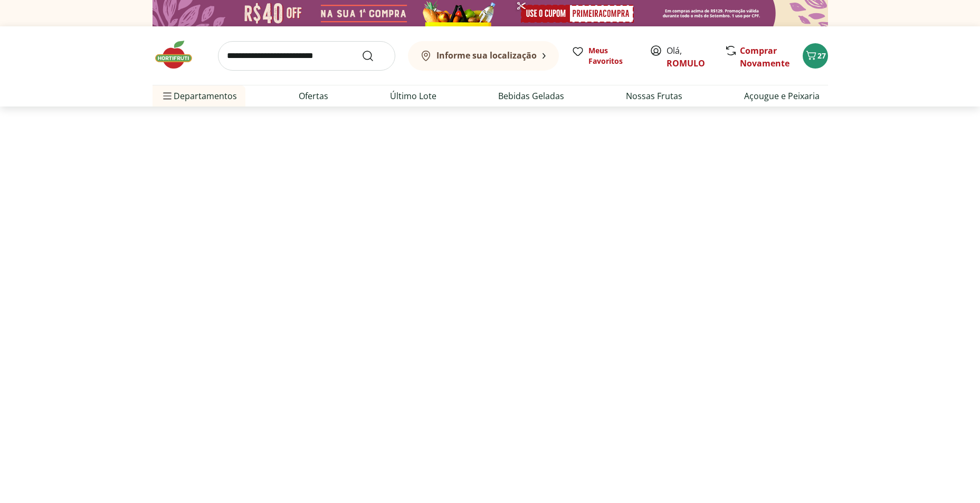
select select "**********"
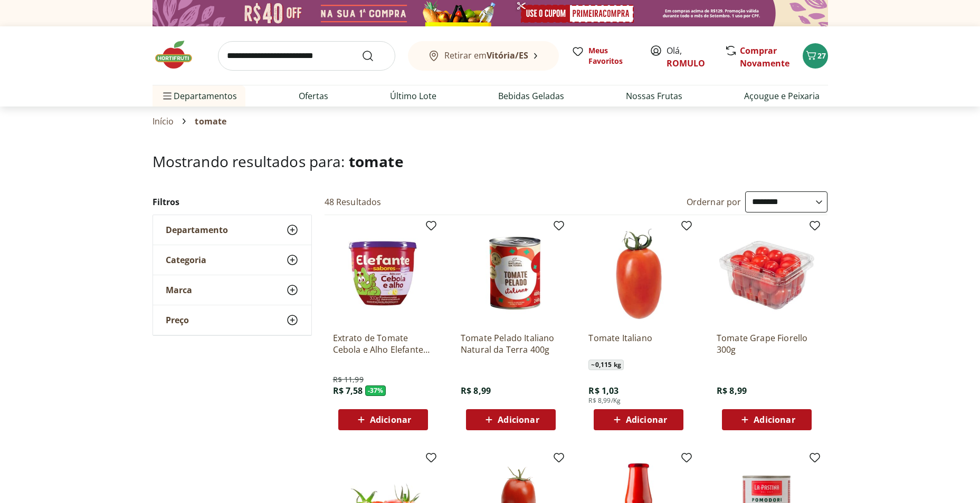
click at [618, 419] on icon at bounding box center [617, 420] width 13 height 13
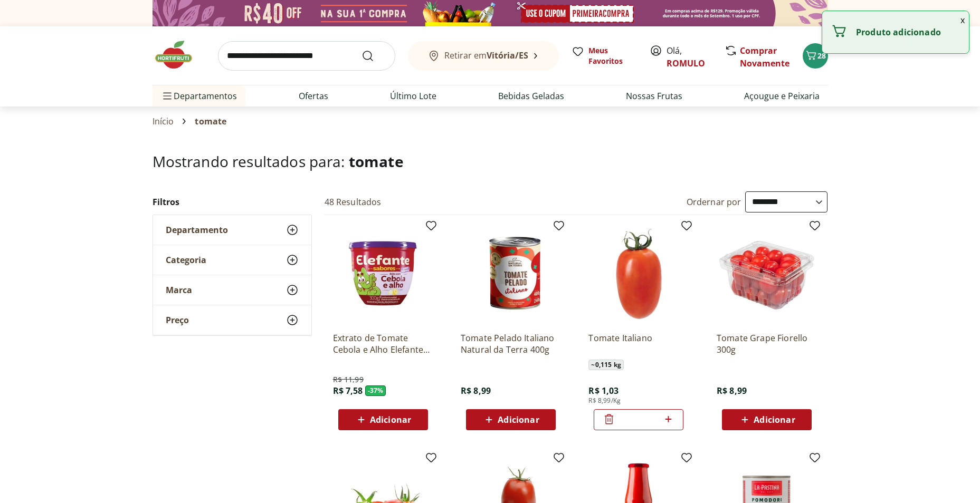
click at [618, 419] on input "*" at bounding box center [638, 420] width 46 height 12
drag, startPoint x: 618, startPoint y: 419, endPoint x: 659, endPoint y: 427, distance: 41.0
click at [619, 419] on input "*" at bounding box center [638, 420] width 46 height 12
click at [669, 418] on icon at bounding box center [668, 419] width 13 height 13
click at [669, 421] on icon at bounding box center [668, 419] width 13 height 13
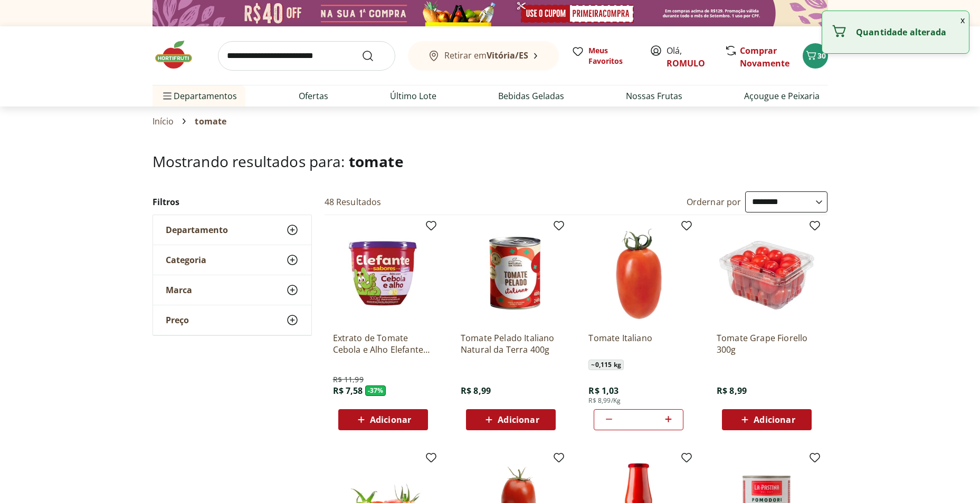
click at [669, 421] on icon at bounding box center [668, 419] width 13 height 13
click at [670, 421] on icon at bounding box center [668, 419] width 13 height 13
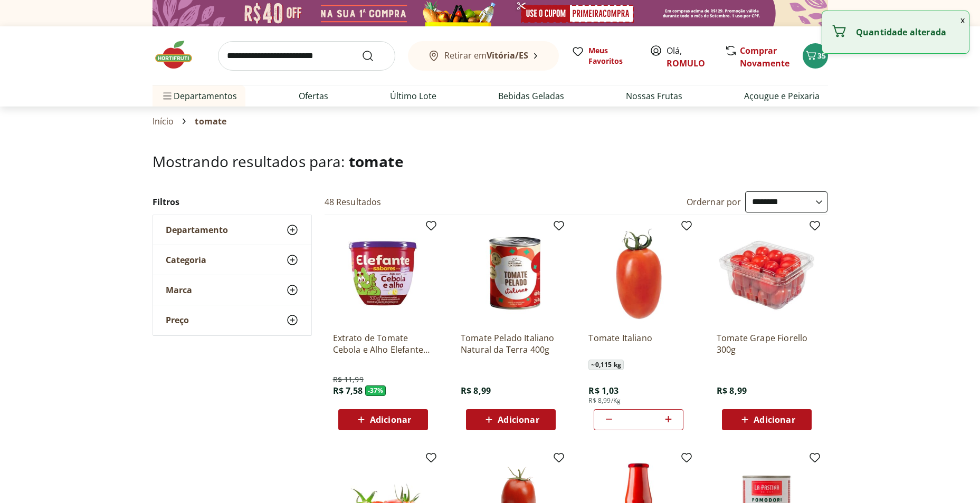
click at [670, 421] on icon at bounding box center [668, 419] width 13 height 13
click at [671, 421] on icon at bounding box center [668, 419] width 13 height 13
type input "**"
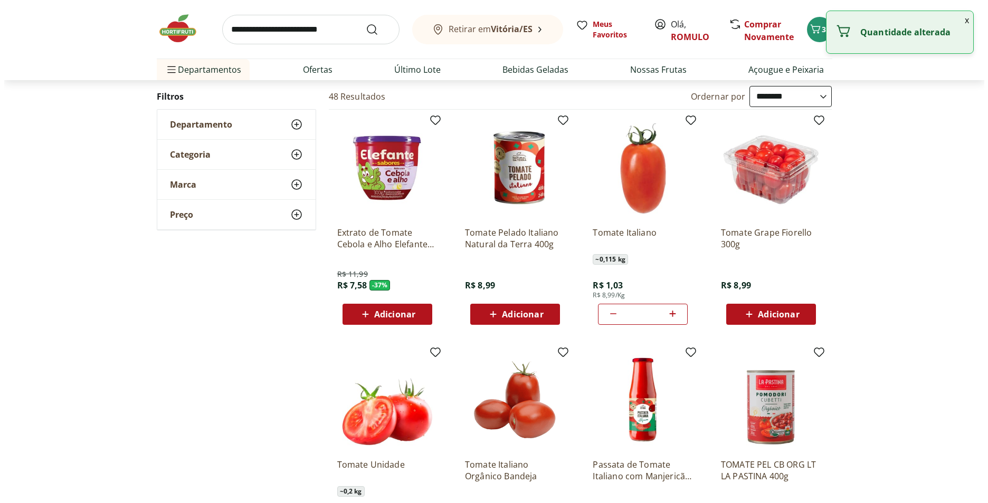
scroll to position [53, 0]
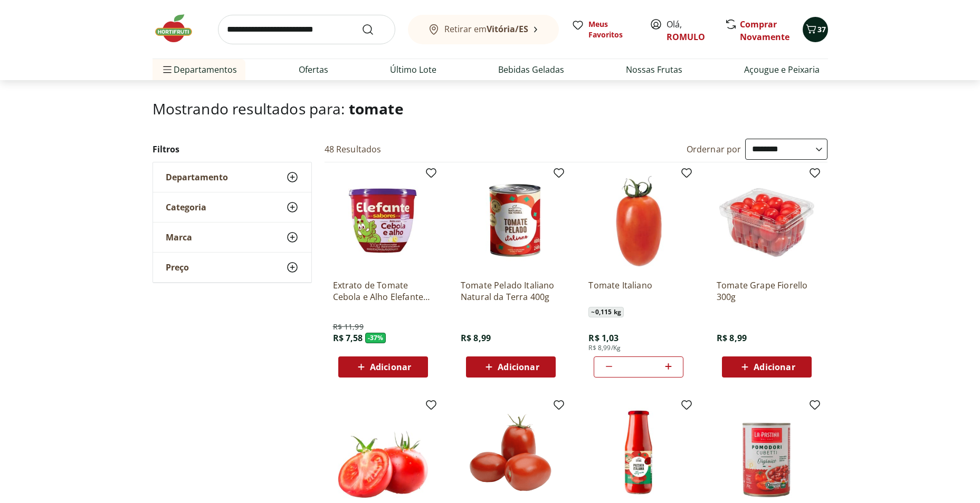
click at [813, 33] on icon "Carrinho" at bounding box center [811, 28] width 10 height 9
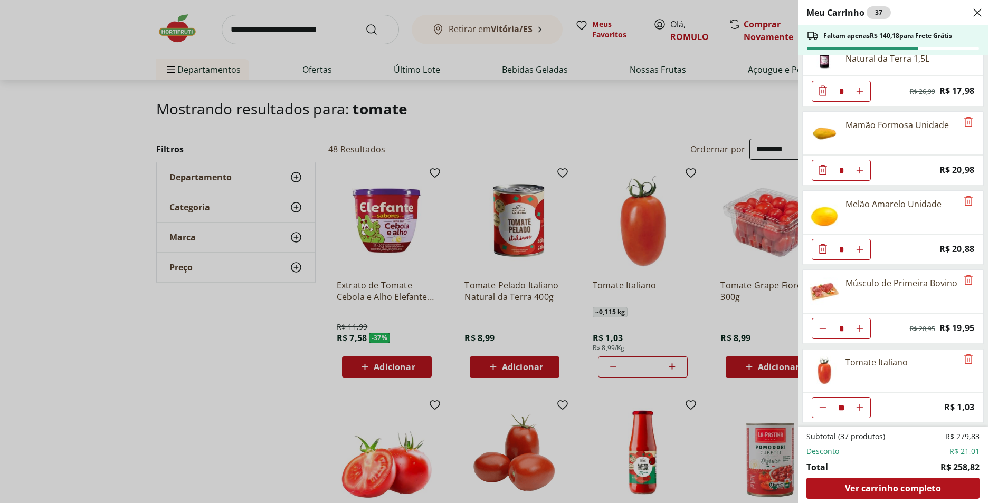
scroll to position [423, 0]
click at [227, 354] on div "Meu Carrinho 37 Faltam apenas R$ 140,18 para Frete Grátis Filé de Tilápia Conge…" at bounding box center [494, 251] width 988 height 503
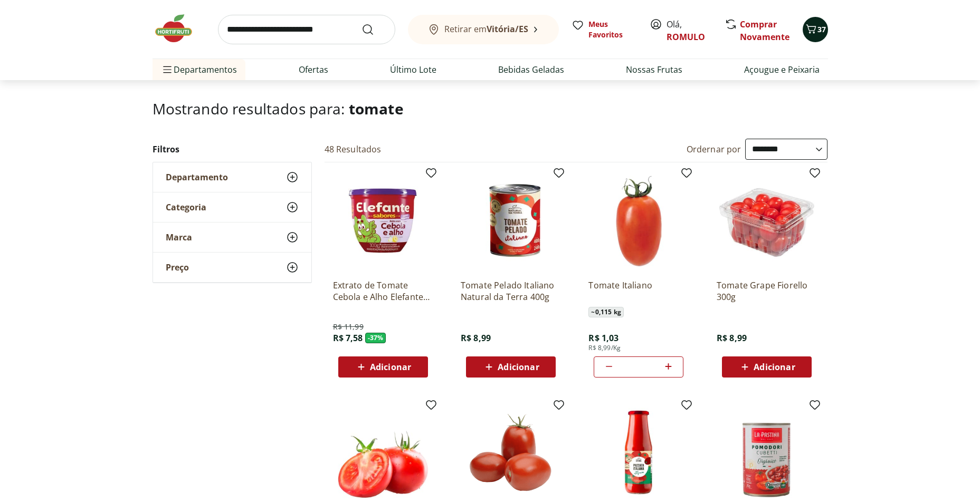
click at [820, 30] on span "37" at bounding box center [821, 29] width 8 height 10
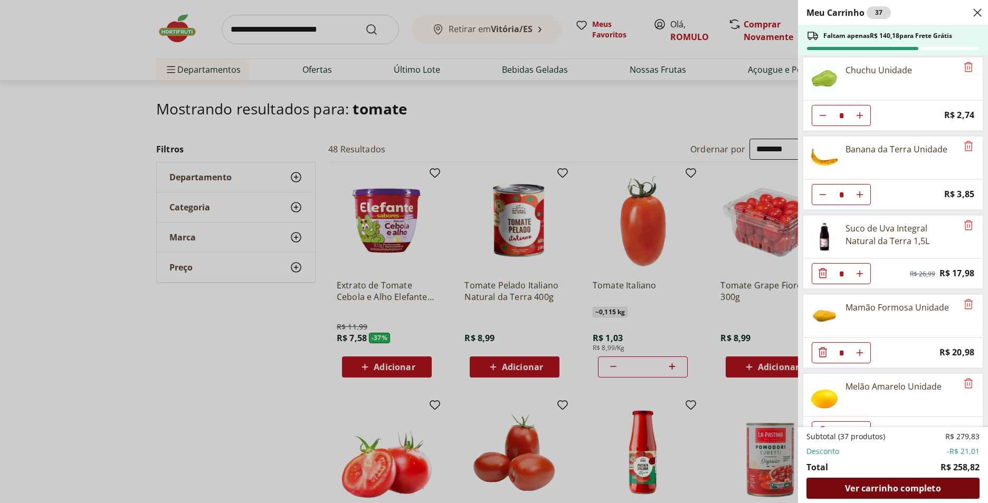
scroll to position [422, 0]
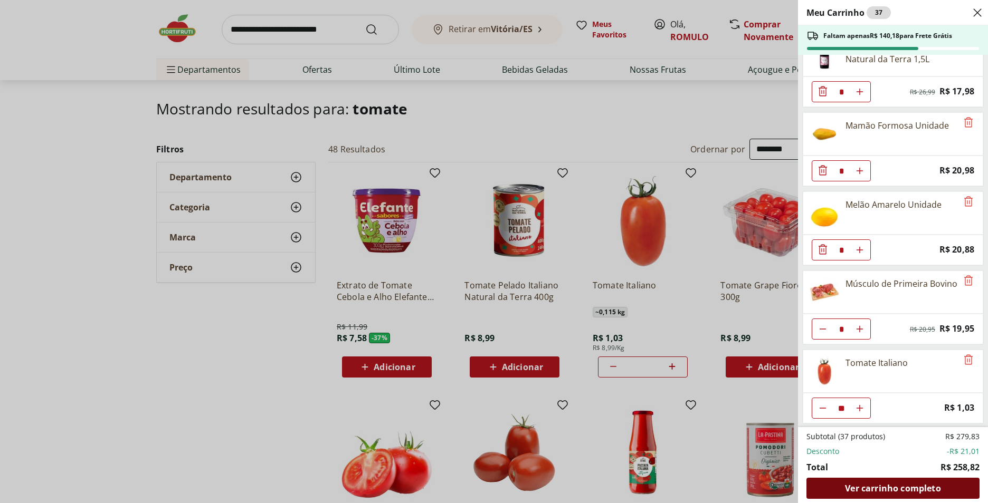
click at [874, 489] on span "Ver carrinho completo" at bounding box center [893, 488] width 96 height 8
